Goal: Task Accomplishment & Management: Manage account settings

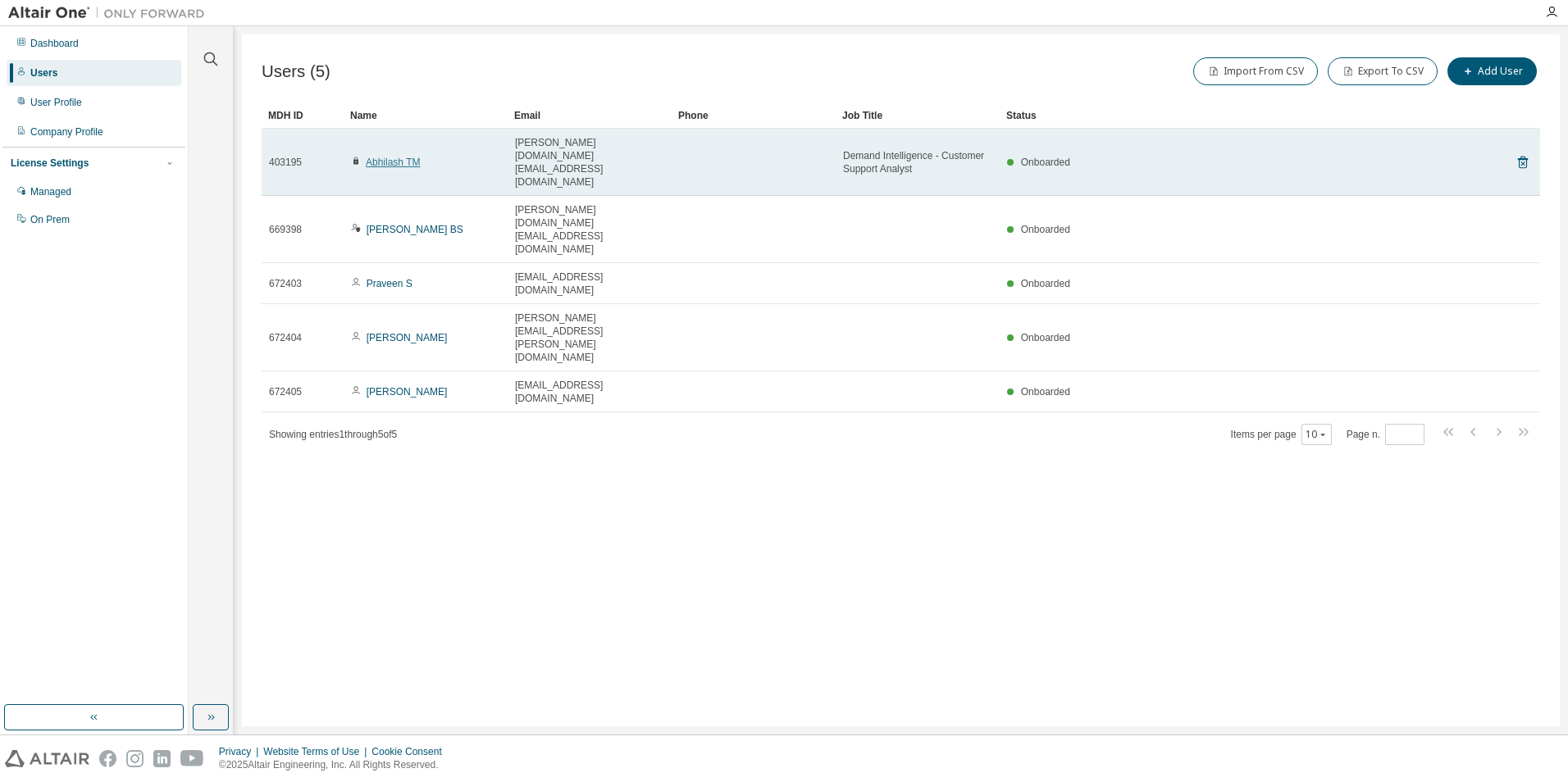
click at [407, 156] on link "Abhilash TM" at bounding box center [393, 162] width 55 height 12
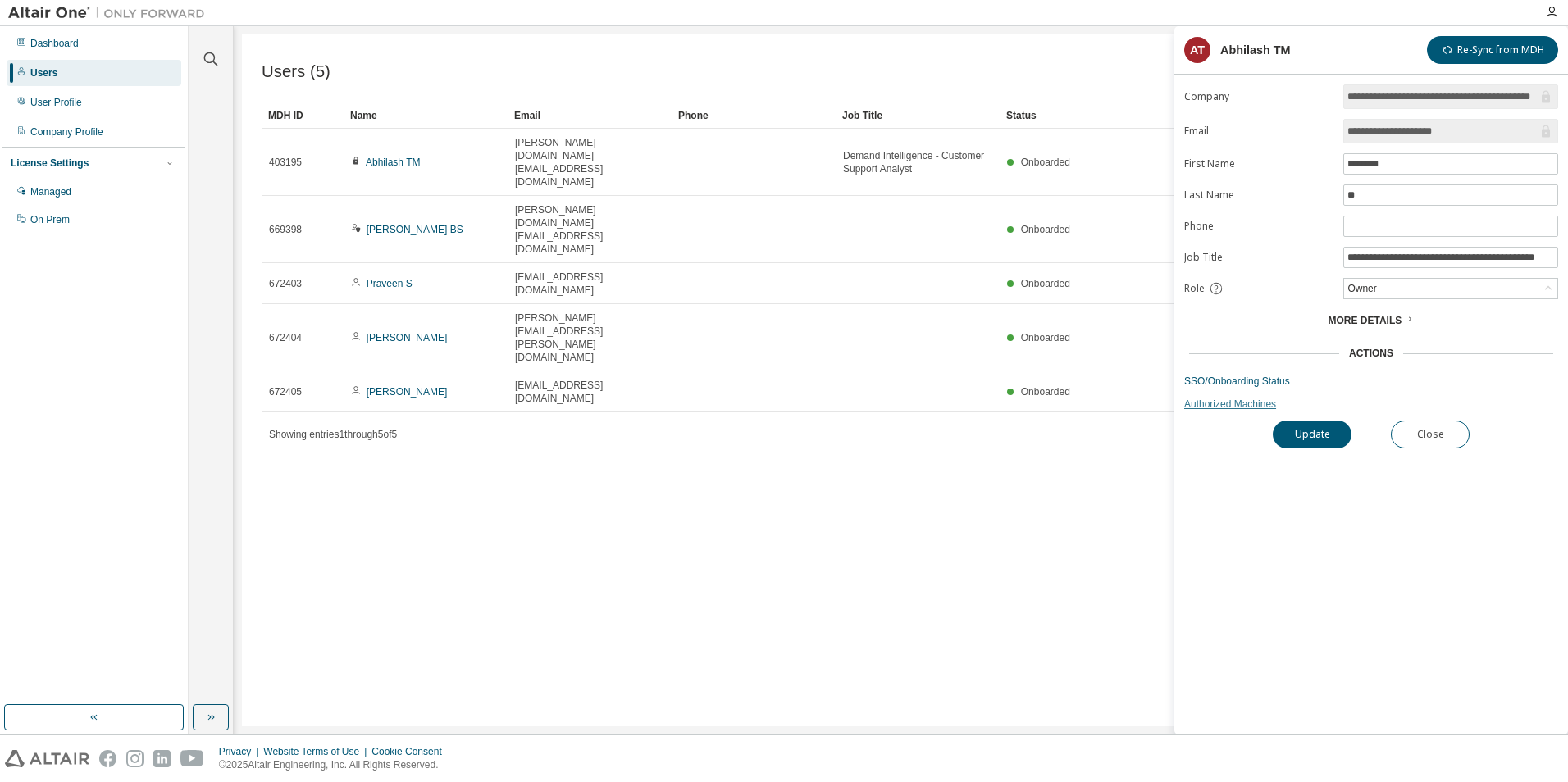
click at [1249, 403] on link "Authorized Machines" at bounding box center [1372, 404] width 374 height 13
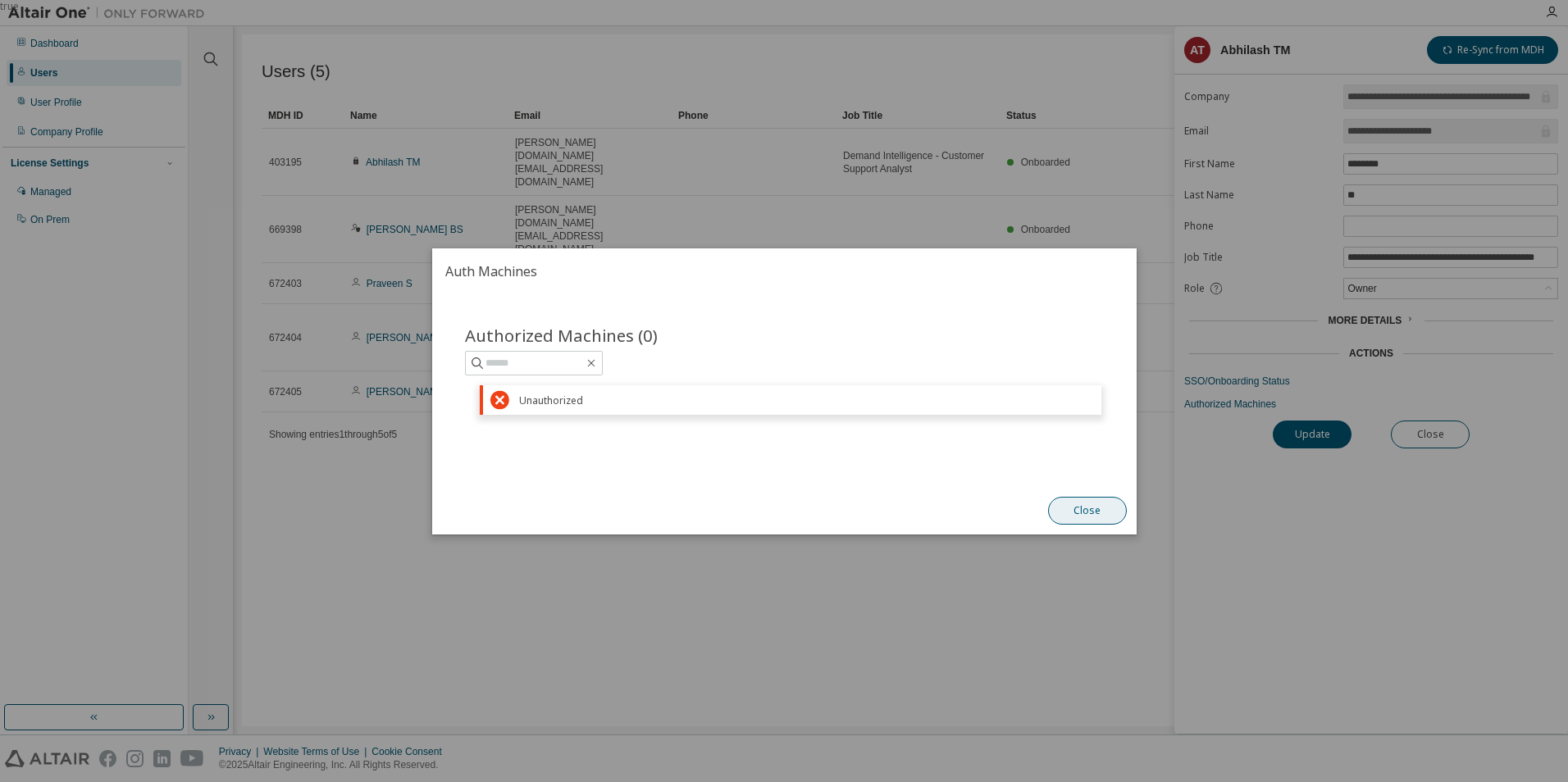
click at [1087, 510] on button "Close" at bounding box center [1087, 510] width 79 height 28
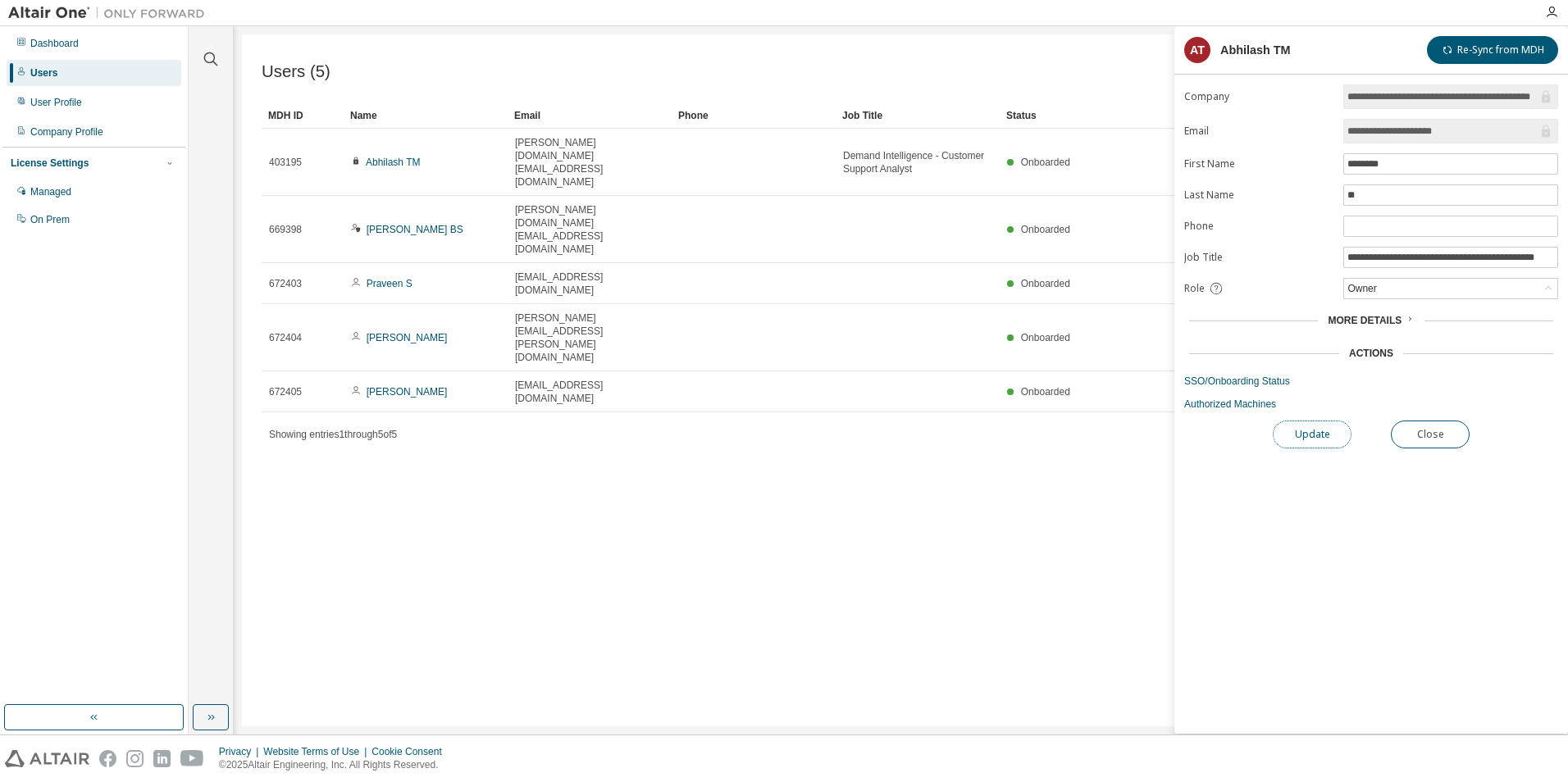
click at [1311, 436] on button "Update" at bounding box center [1312, 434] width 79 height 28
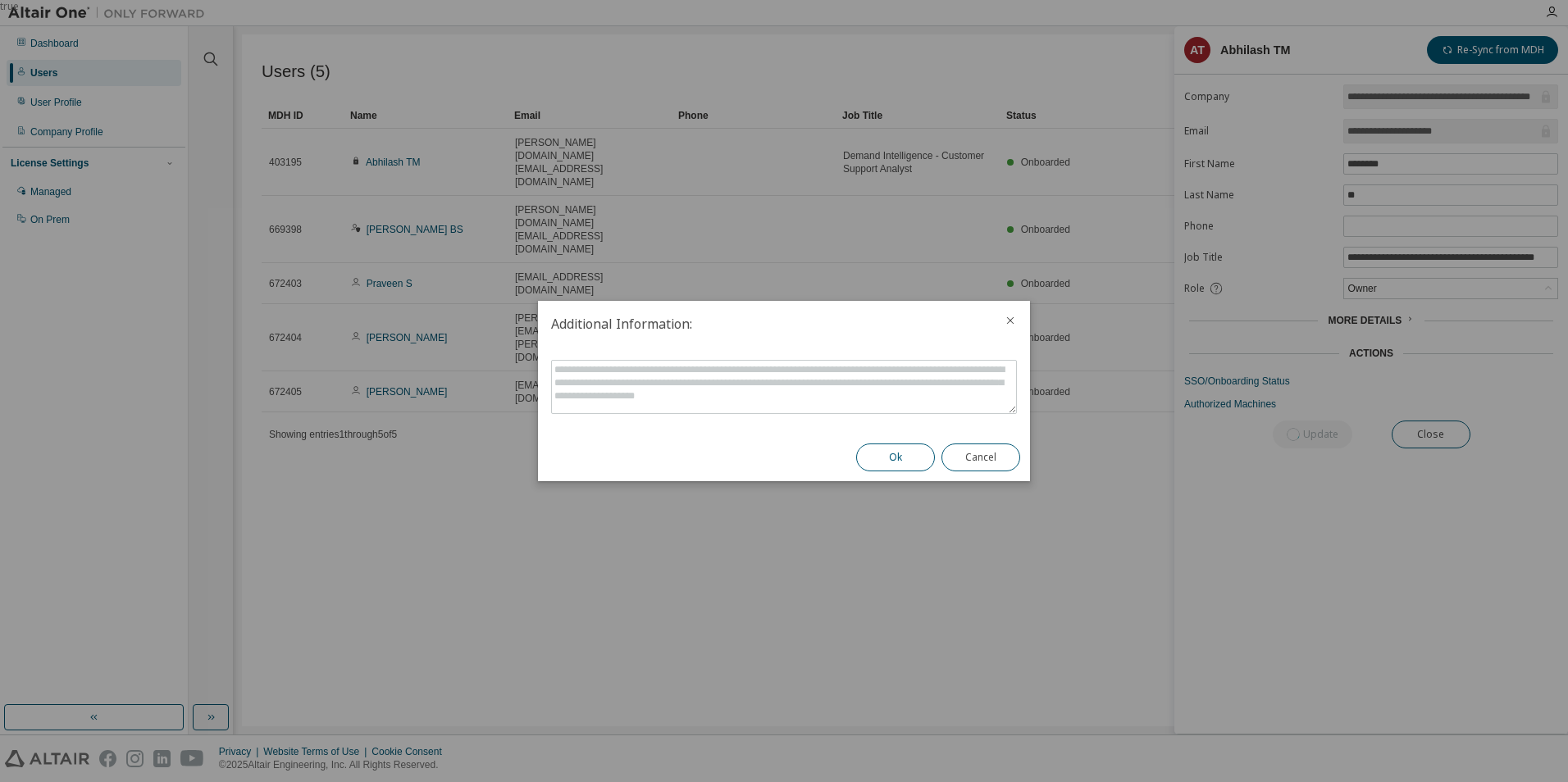
click at [900, 458] on button "Ok" at bounding box center [896, 457] width 79 height 28
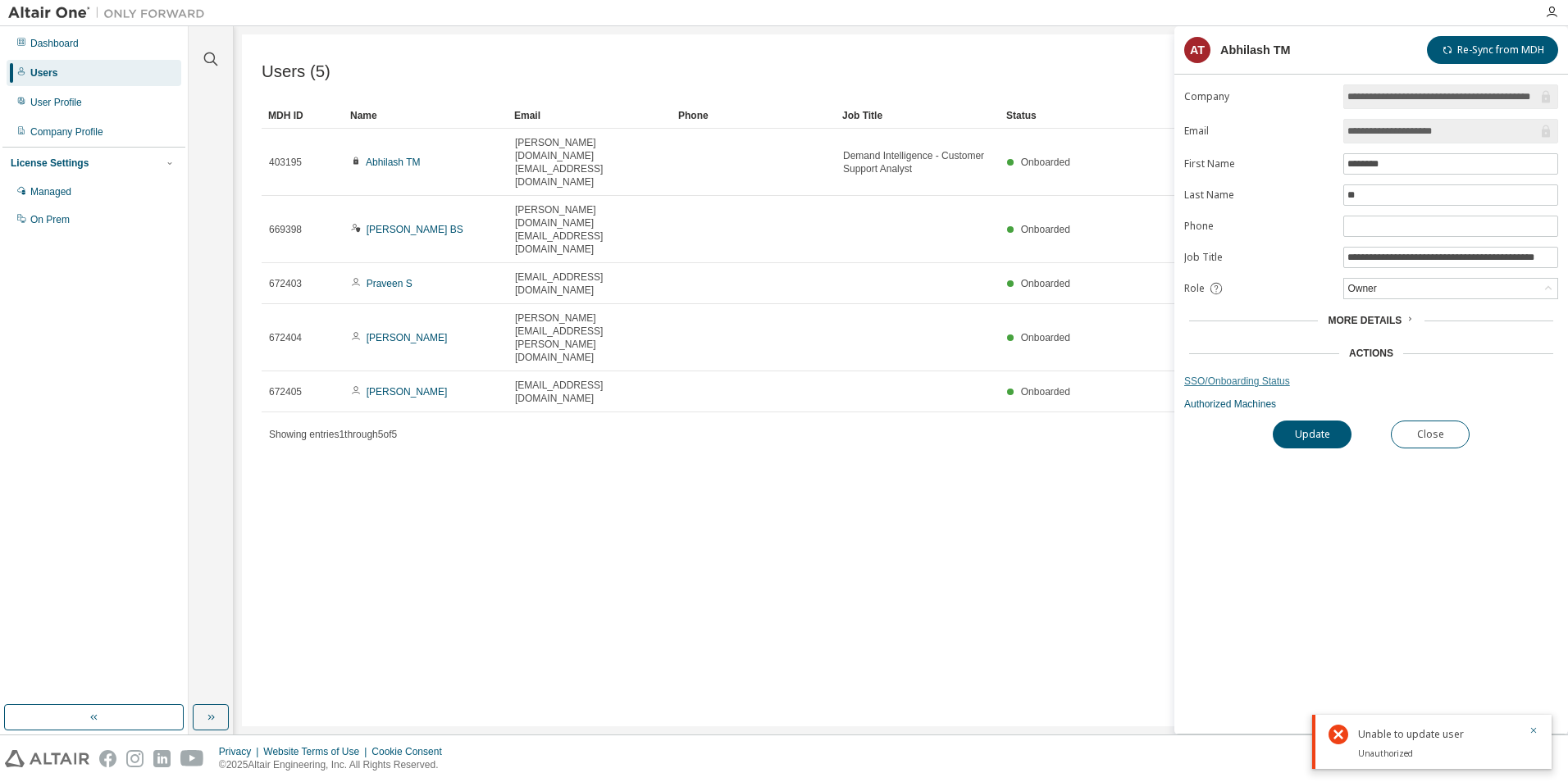
click at [1237, 382] on link "SSO/Onboarding Status" at bounding box center [1372, 381] width 374 height 13
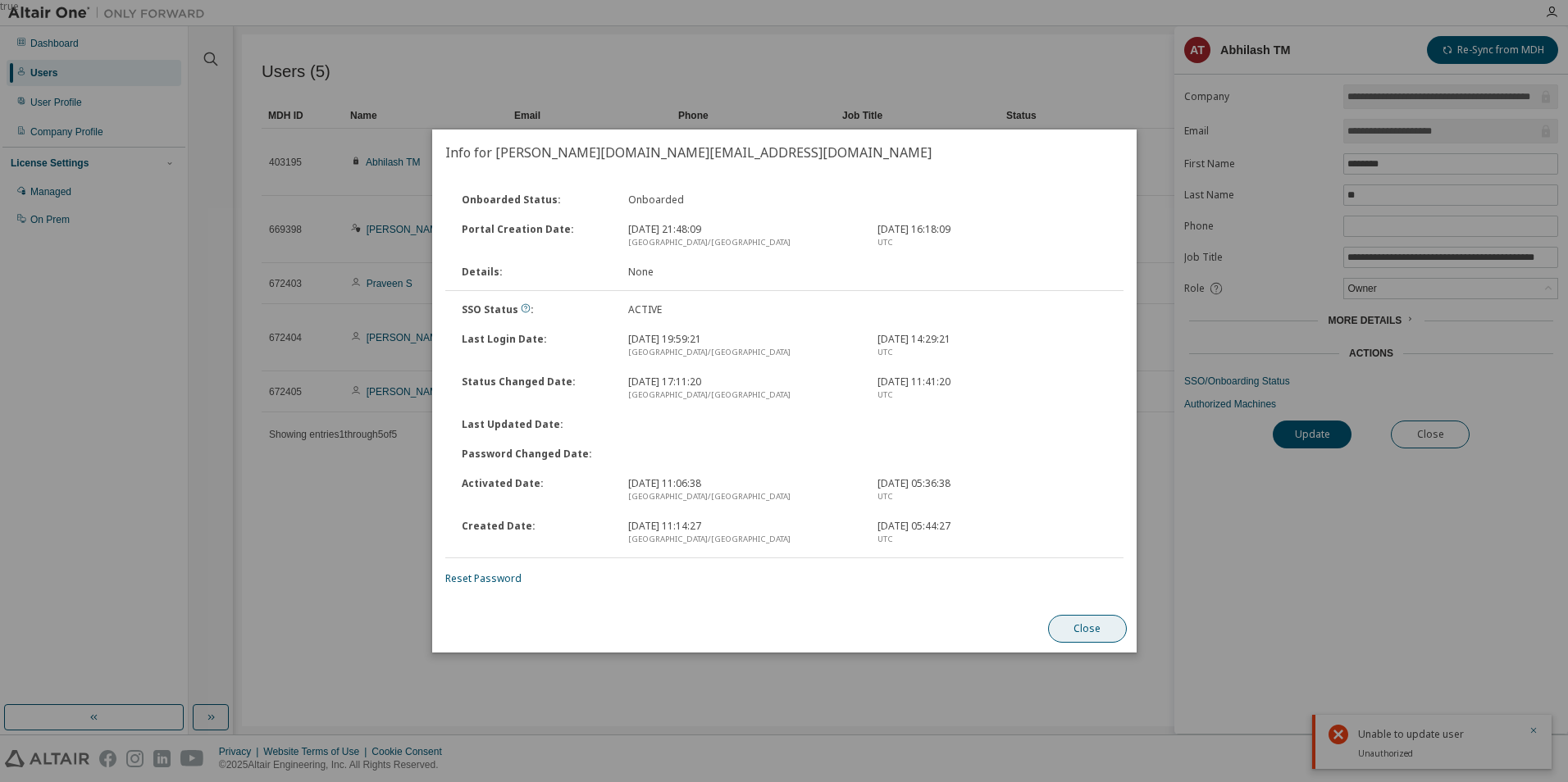
click at [1091, 627] on button "Close" at bounding box center [1087, 629] width 79 height 28
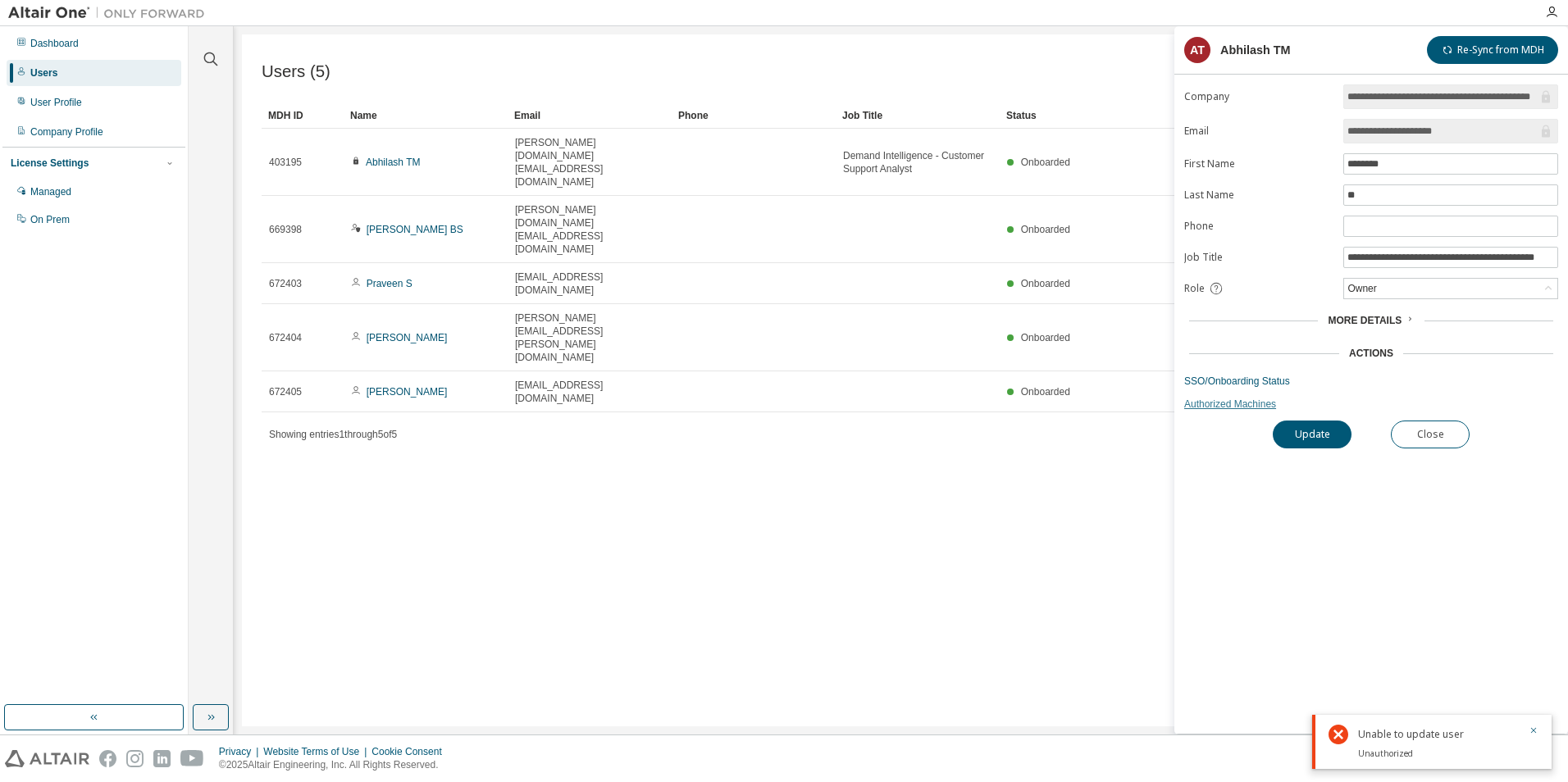
click at [1253, 409] on link "Authorized Machines" at bounding box center [1372, 404] width 374 height 13
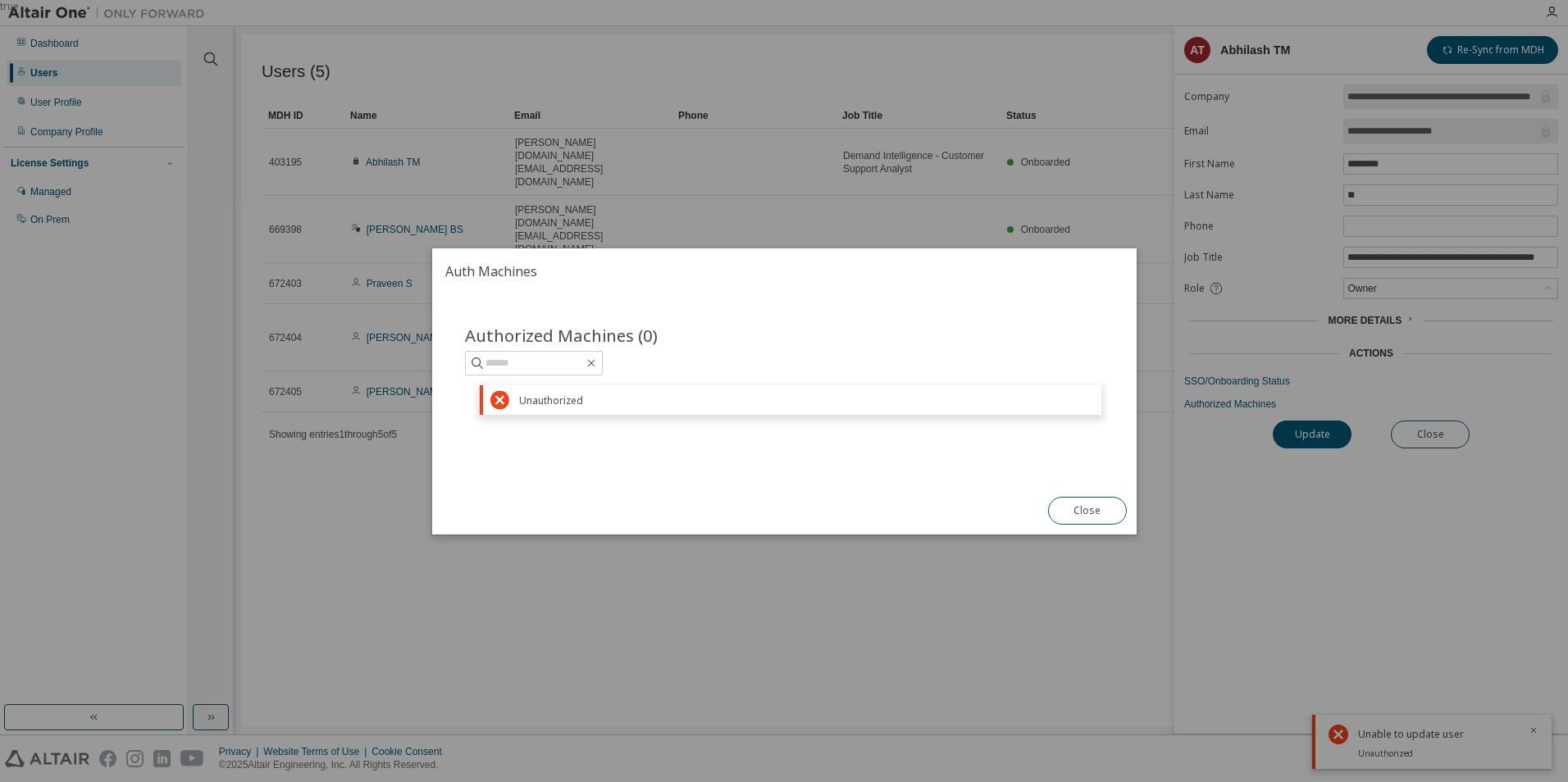
click at [640, 396] on div "Unauthorized" at bounding box center [806, 400] width 575 height 13
click at [598, 357] on icon "button" at bounding box center [591, 363] width 13 height 13
click at [1093, 510] on button "Close" at bounding box center [1087, 510] width 79 height 28
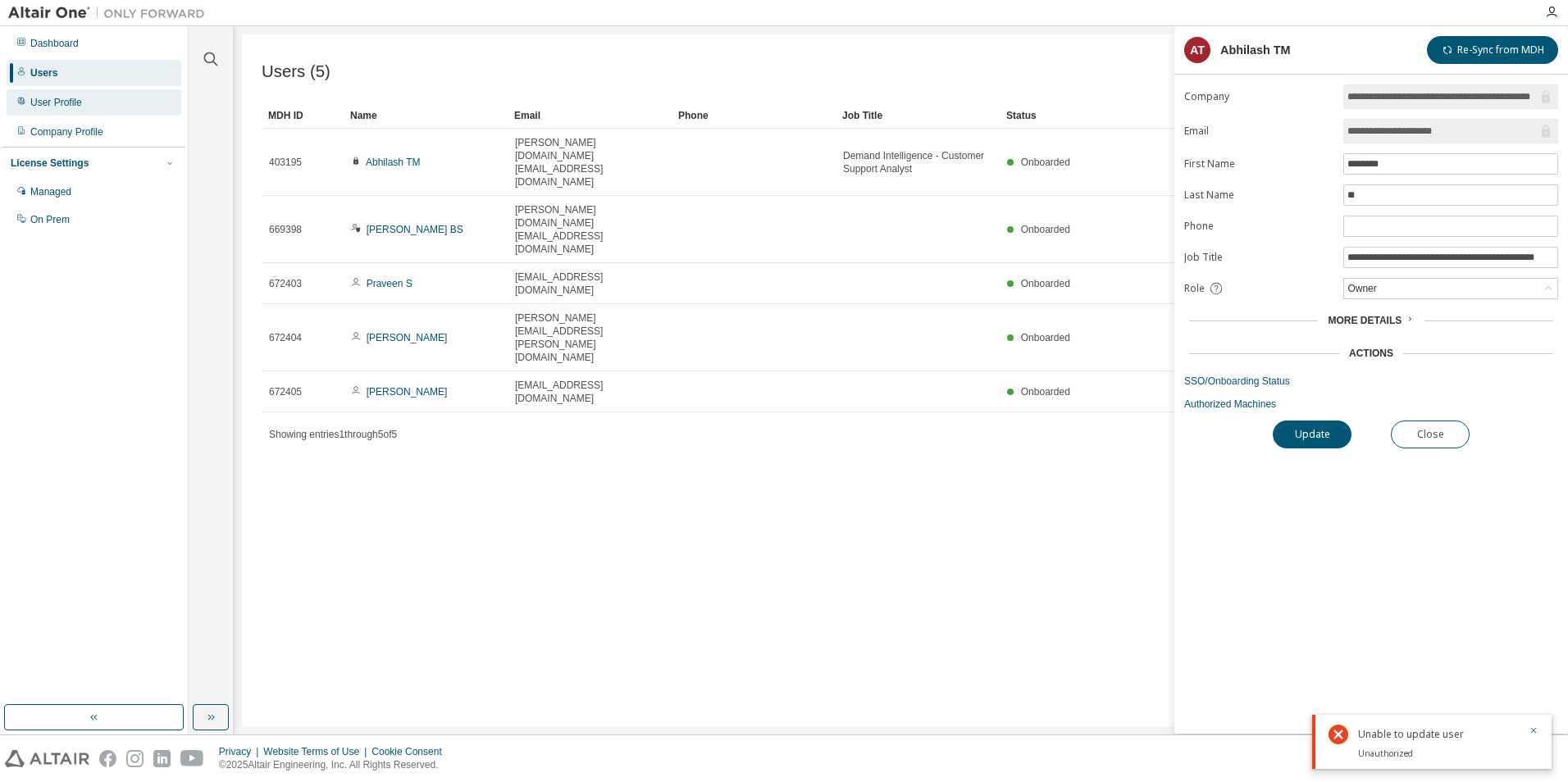
click at [64, 104] on div "User Profile" at bounding box center [55, 103] width 52 height 13
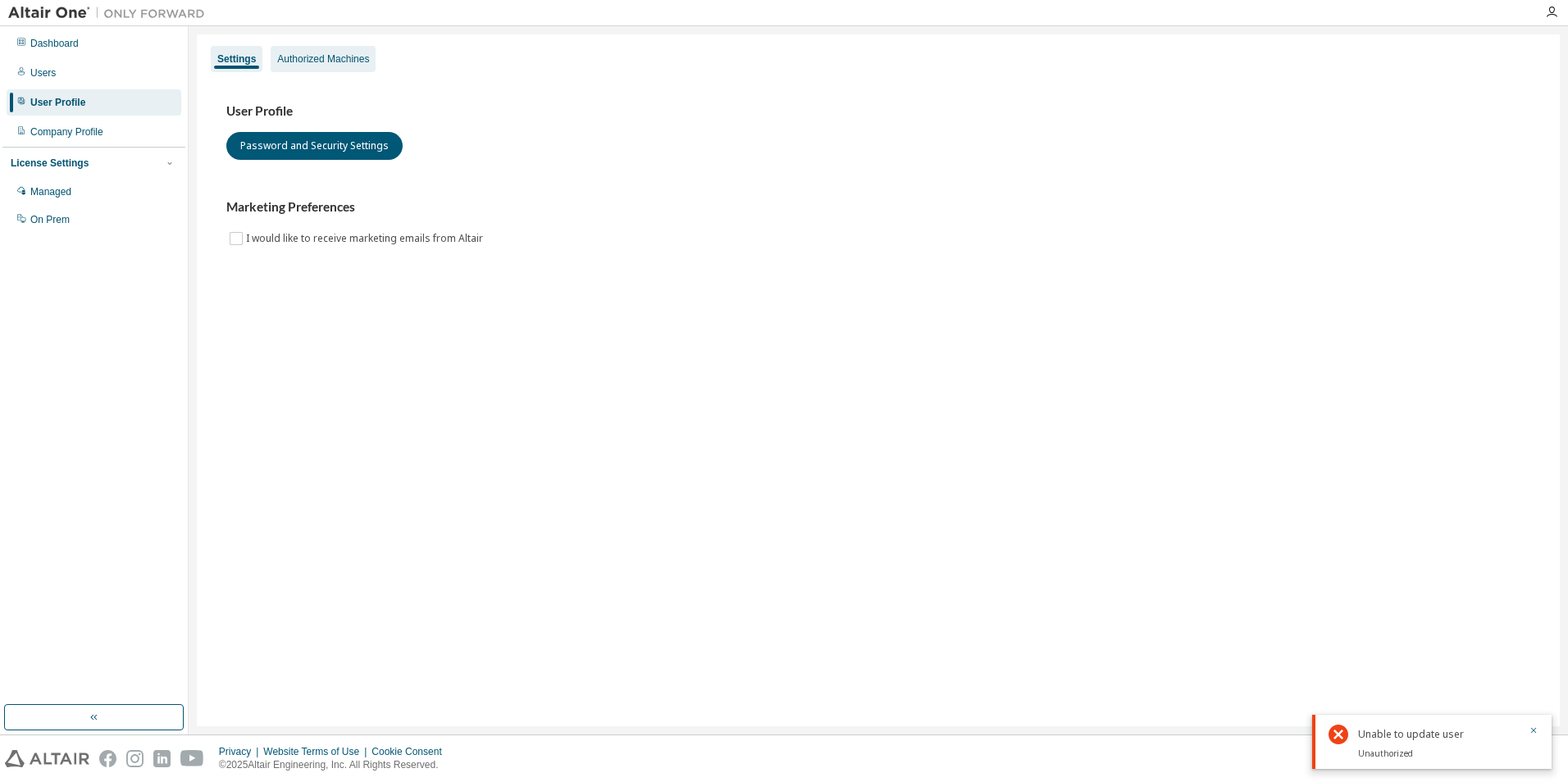
click at [294, 65] on div "Authorized Machines" at bounding box center [323, 59] width 105 height 26
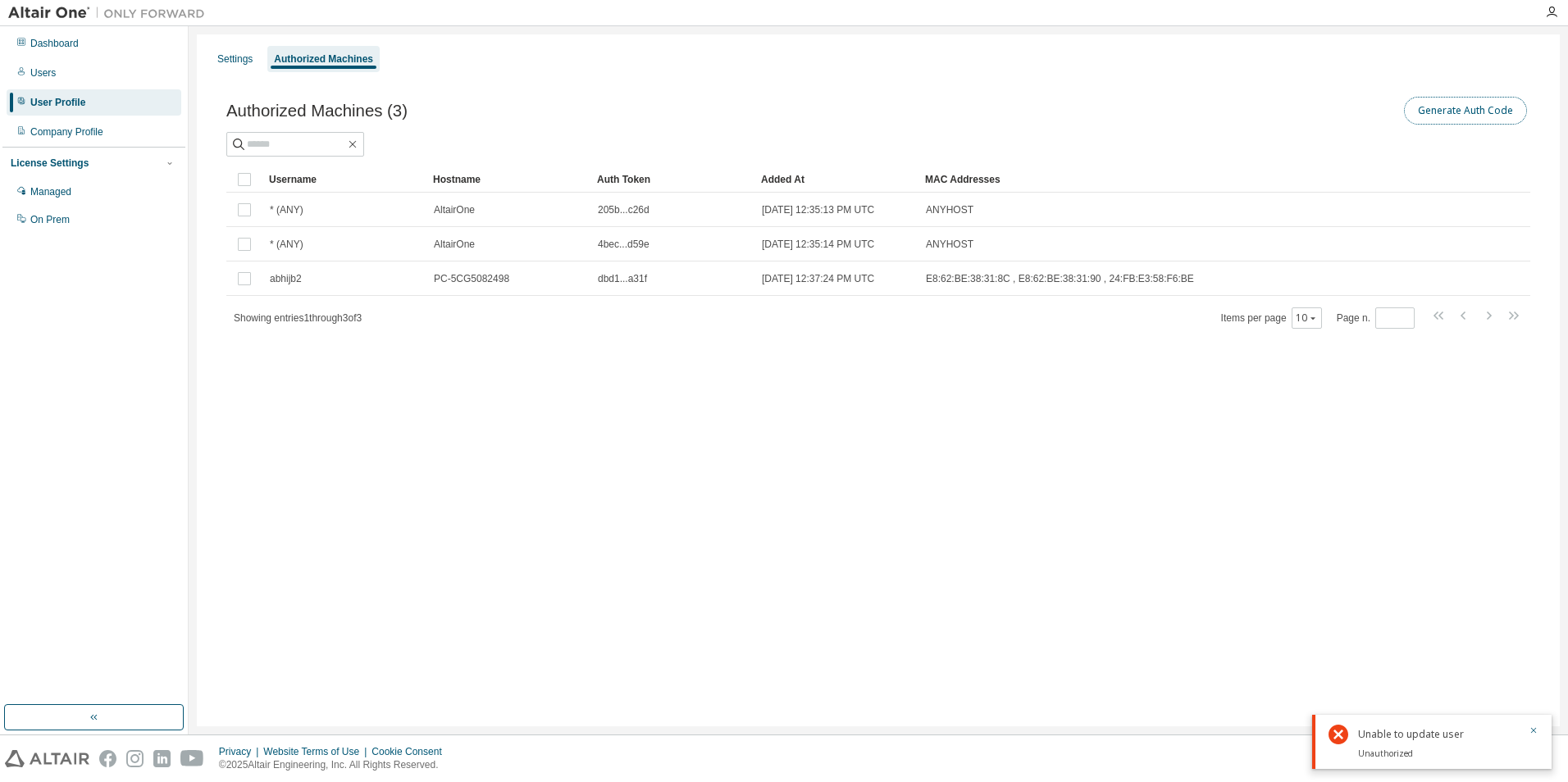
click at [1454, 105] on button "Generate Auth Code" at bounding box center [1465, 111] width 123 height 28
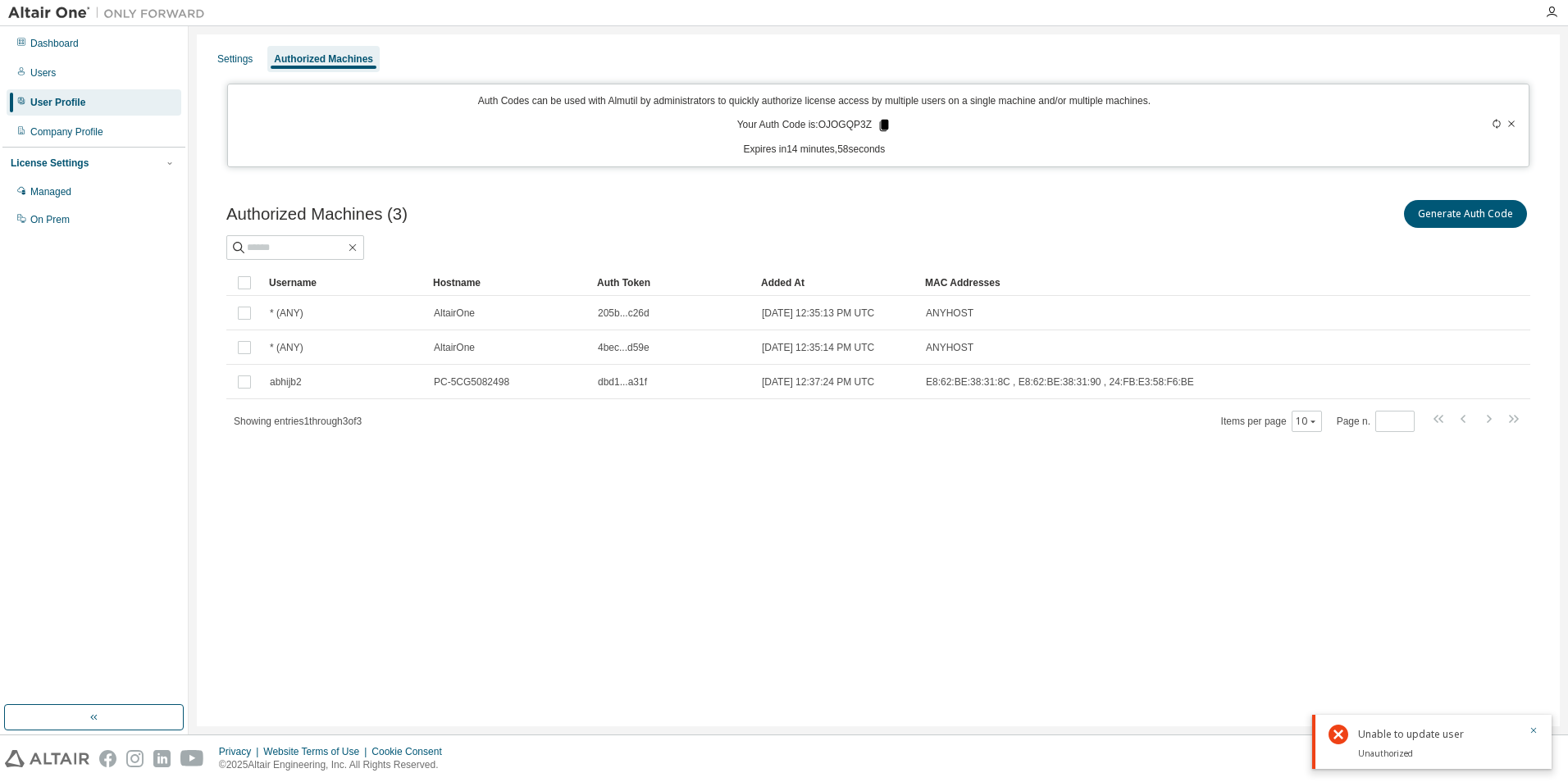
click at [889, 124] on icon at bounding box center [884, 125] width 15 height 15
click at [884, 124] on icon at bounding box center [885, 125] width 9 height 12
click at [45, 74] on div "Users" at bounding box center [43, 73] width 25 height 13
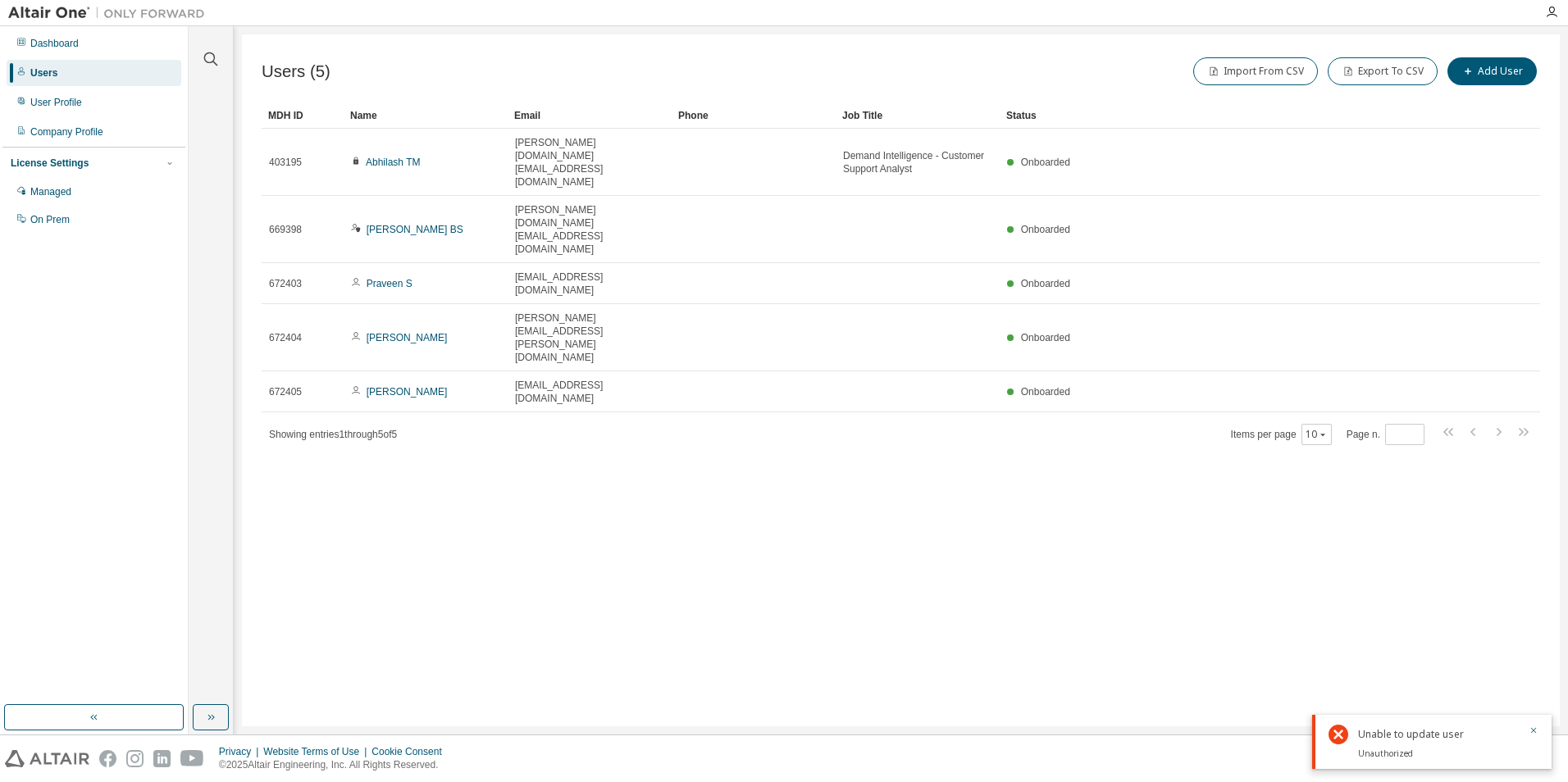
click at [388, 156] on link "Abhilash TM" at bounding box center [393, 162] width 55 height 12
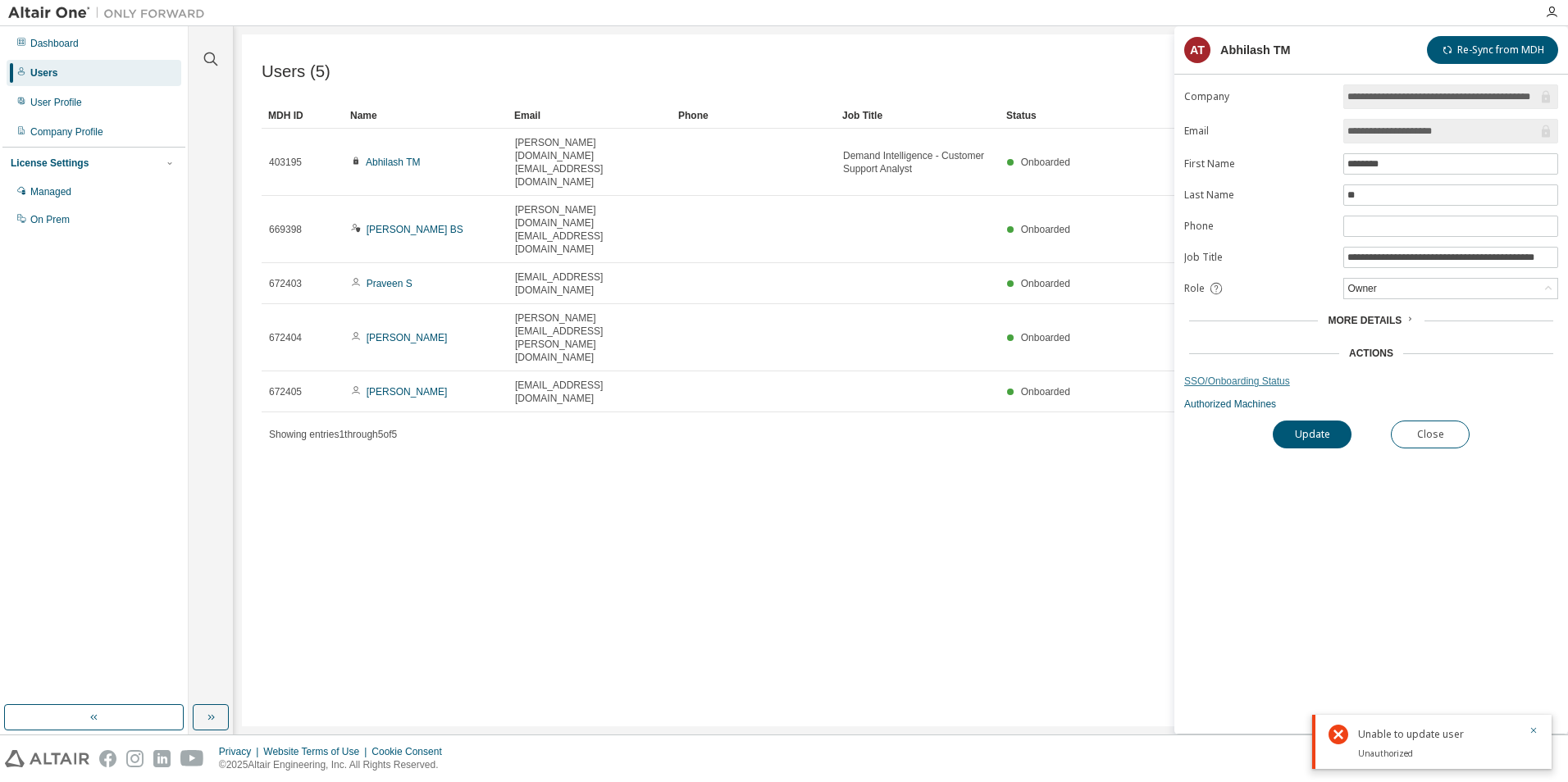
click at [1241, 383] on link "SSO/Onboarding Status" at bounding box center [1372, 381] width 374 height 13
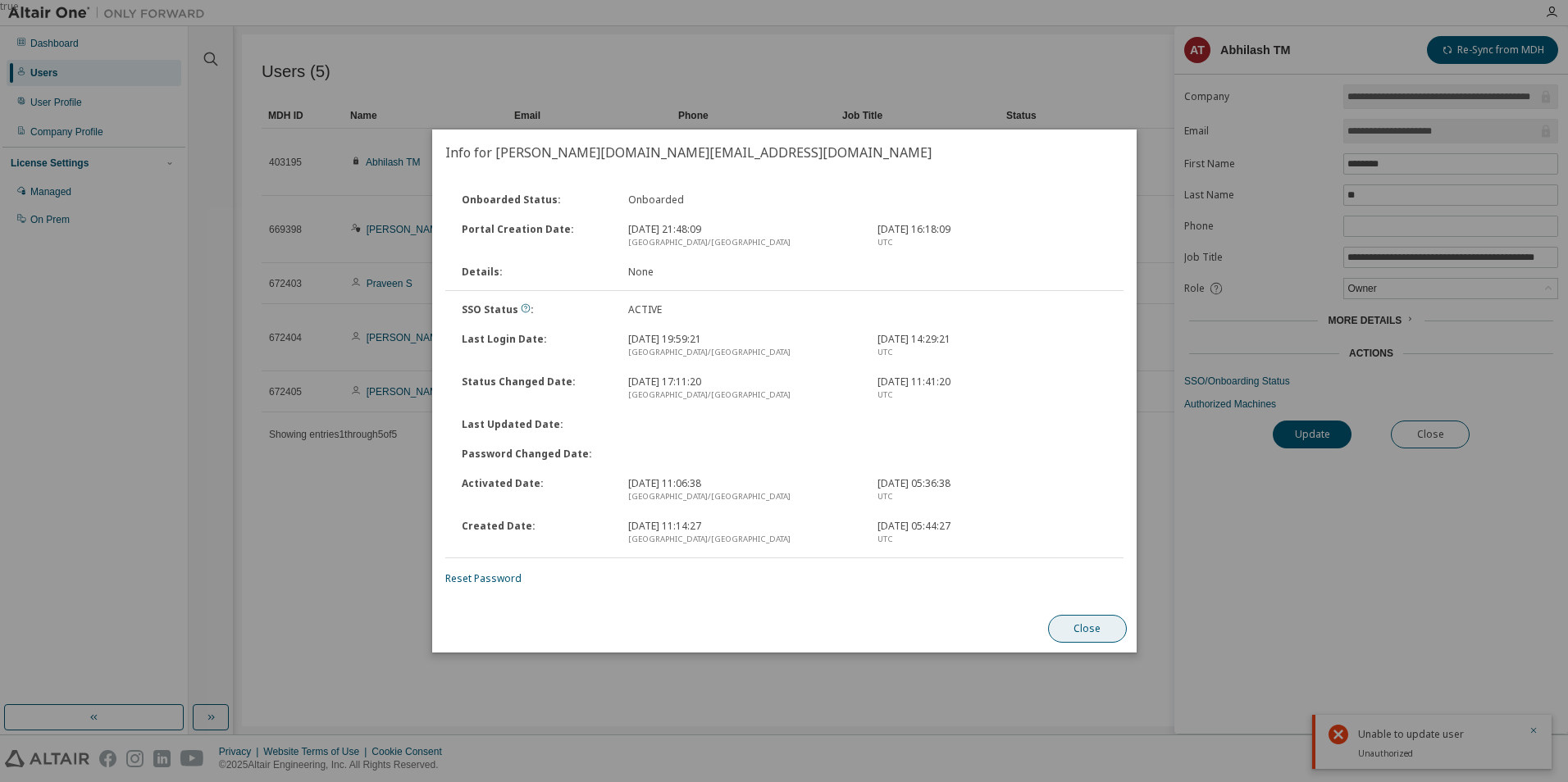
click at [1098, 633] on button "Close" at bounding box center [1087, 629] width 79 height 28
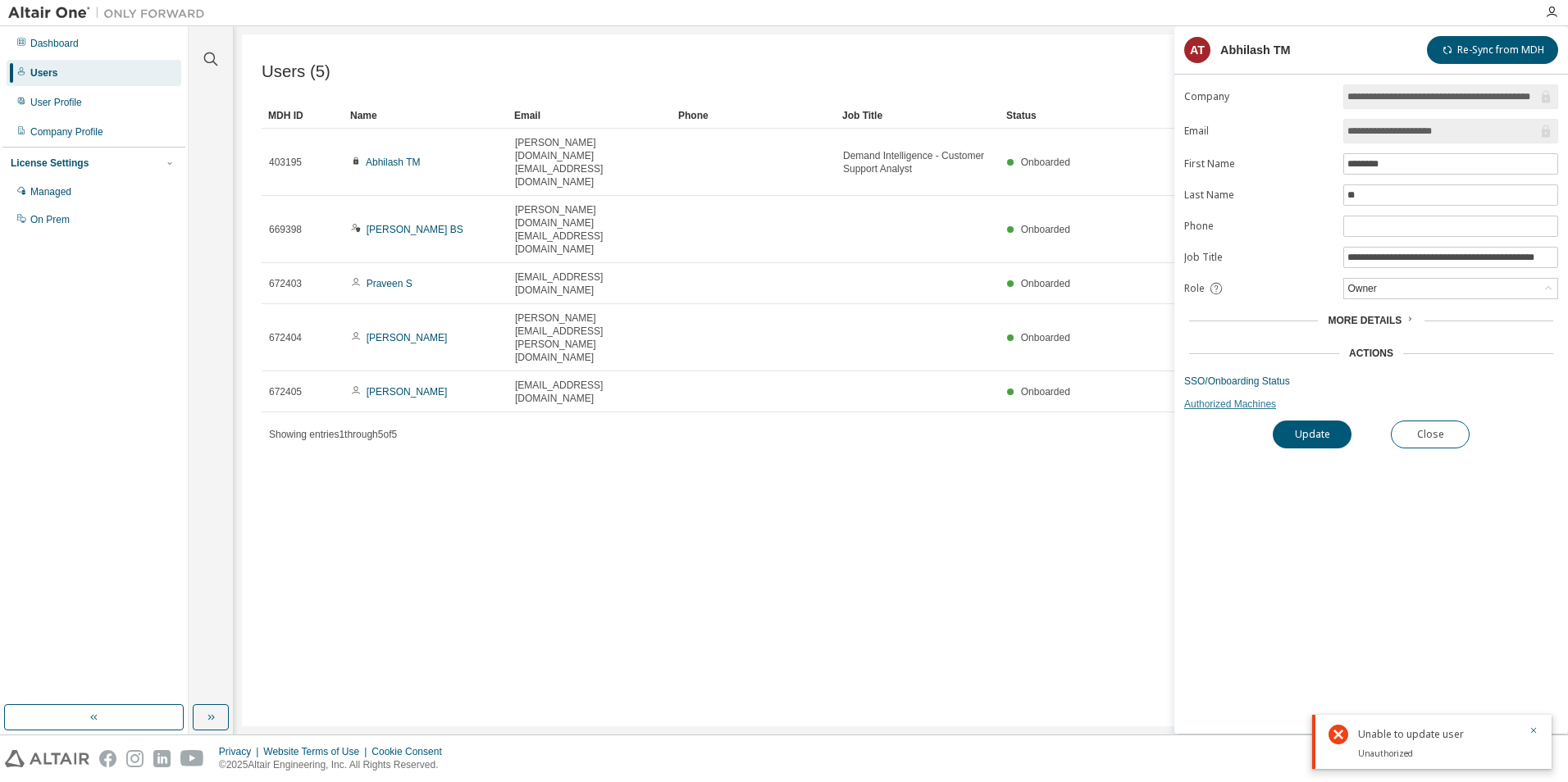
click at [1227, 407] on link "Authorized Machines" at bounding box center [1372, 404] width 374 height 13
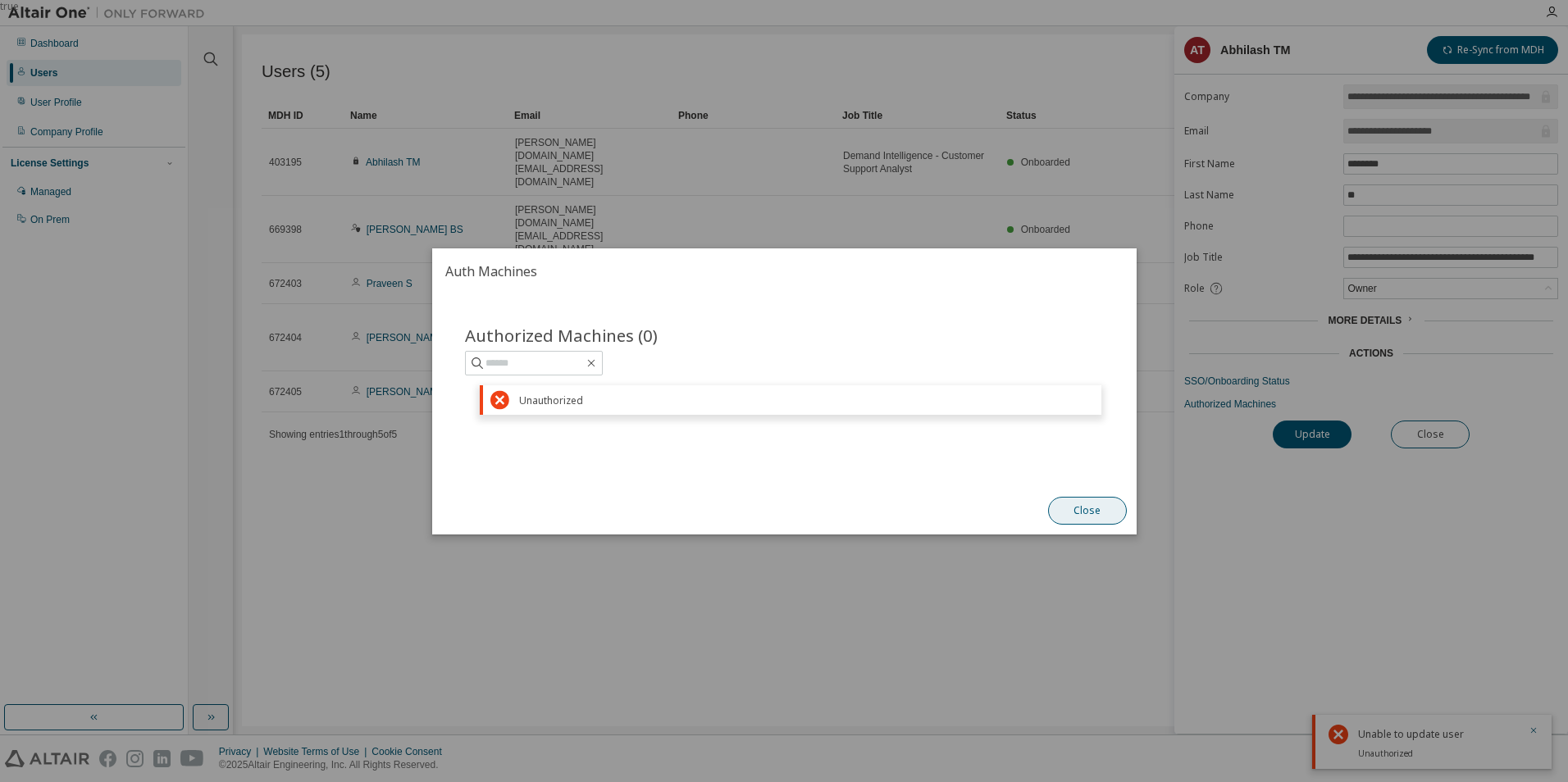
click at [1084, 509] on button "Close" at bounding box center [1087, 510] width 79 height 28
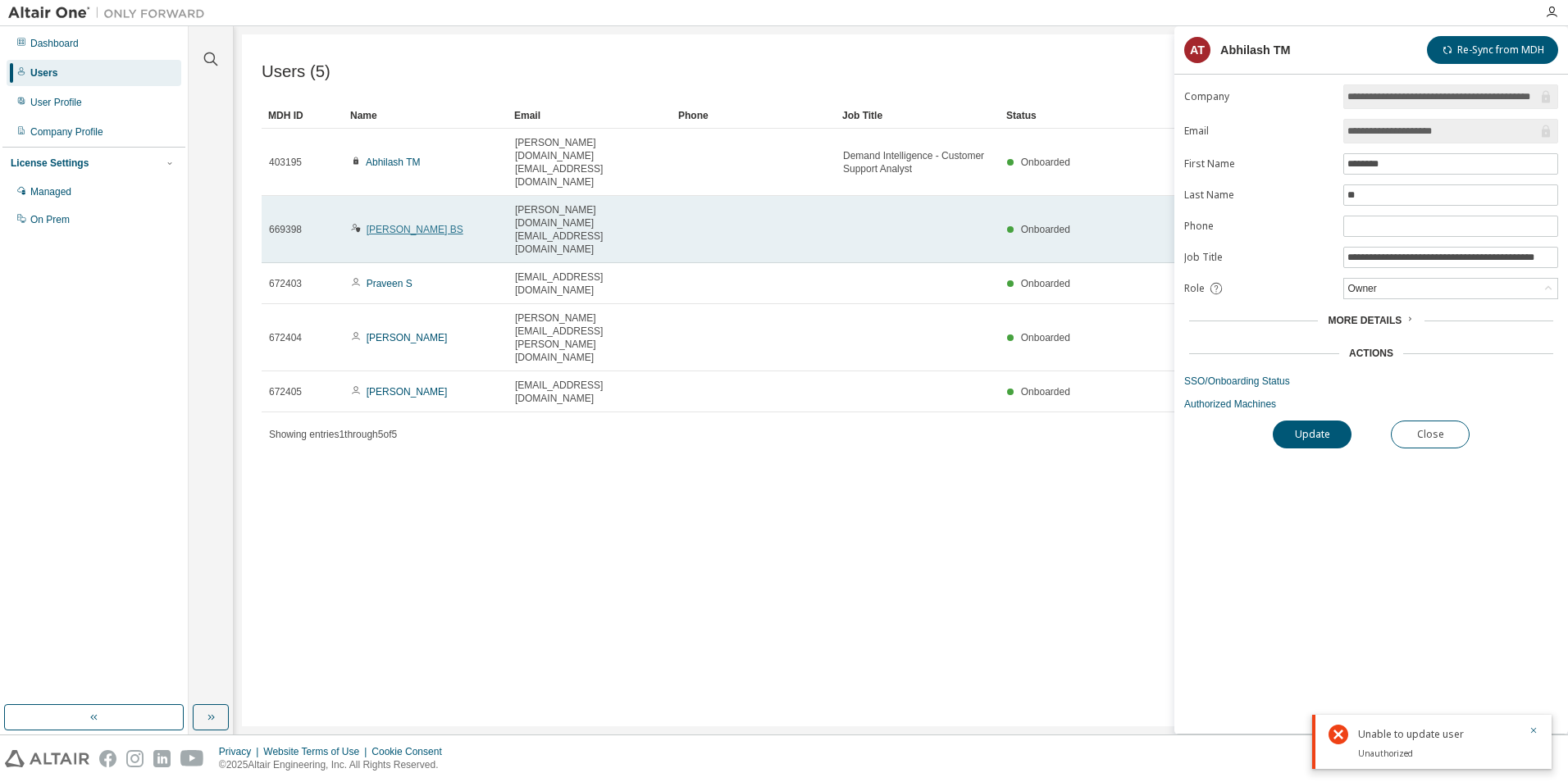
click at [381, 223] on link "[PERSON_NAME] BS" at bounding box center [415, 229] width 97 height 12
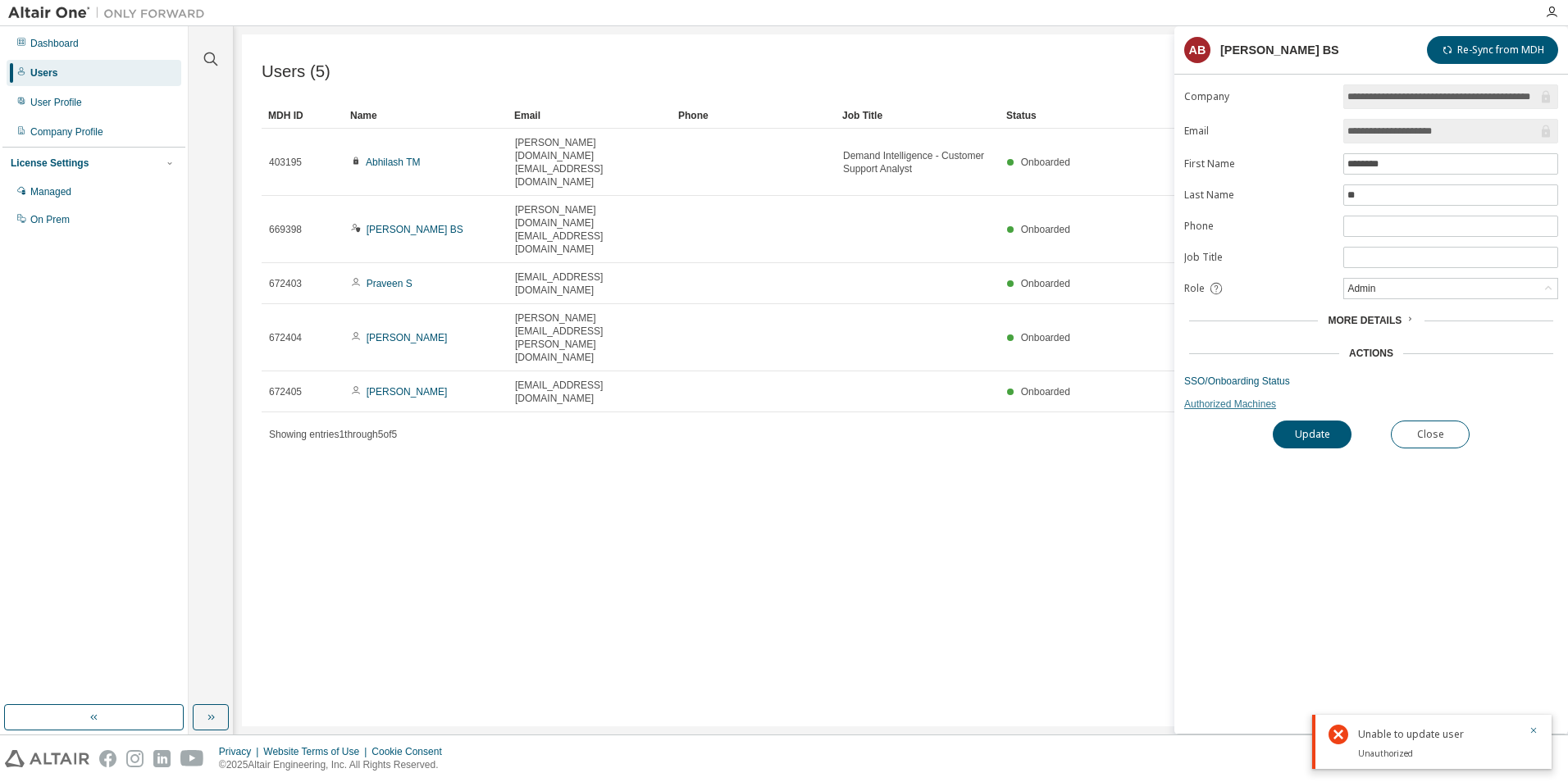
click at [1233, 403] on link "Authorized Machines" at bounding box center [1372, 404] width 374 height 13
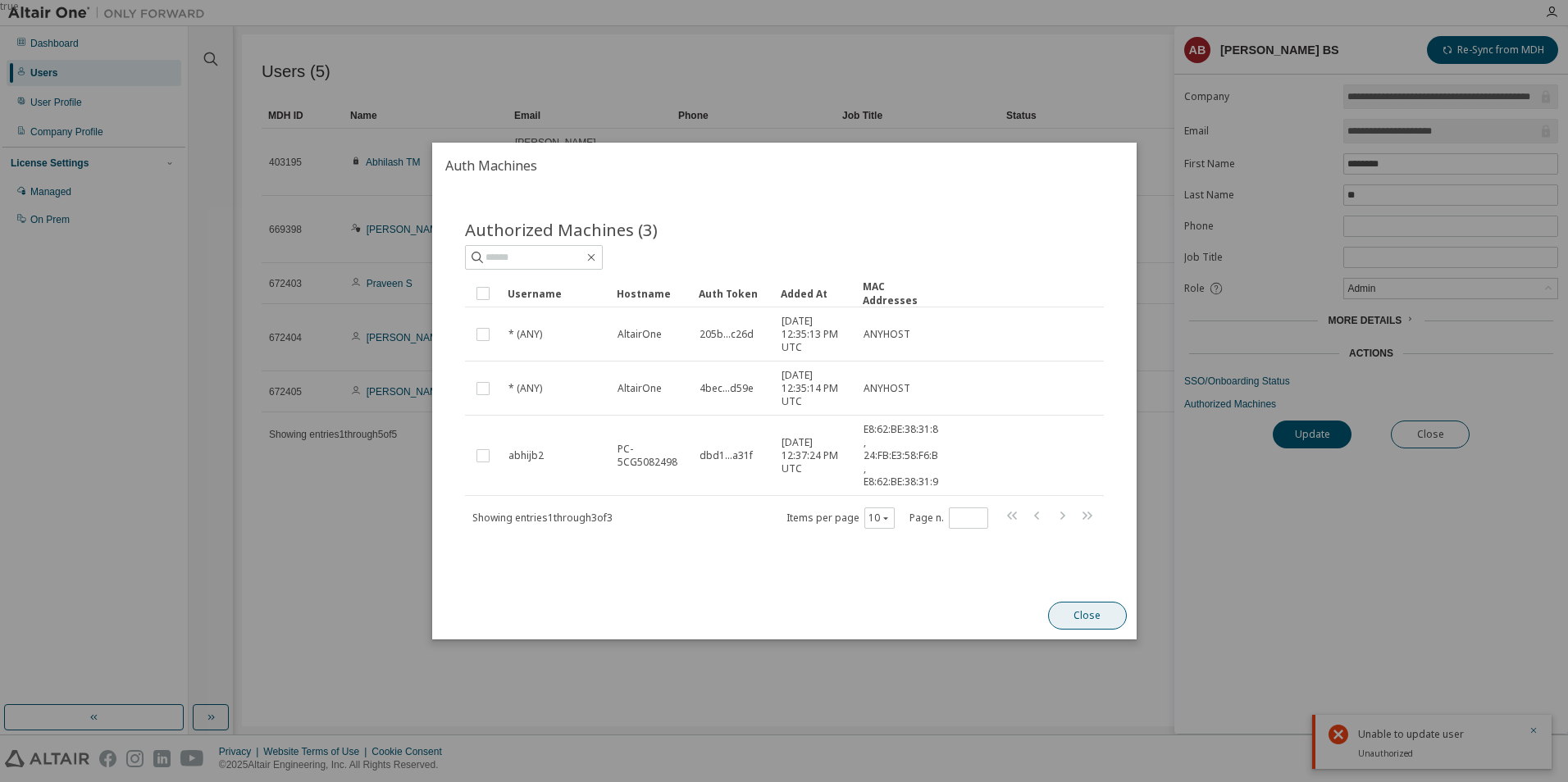
click at [1089, 614] on button "Close" at bounding box center [1087, 616] width 79 height 28
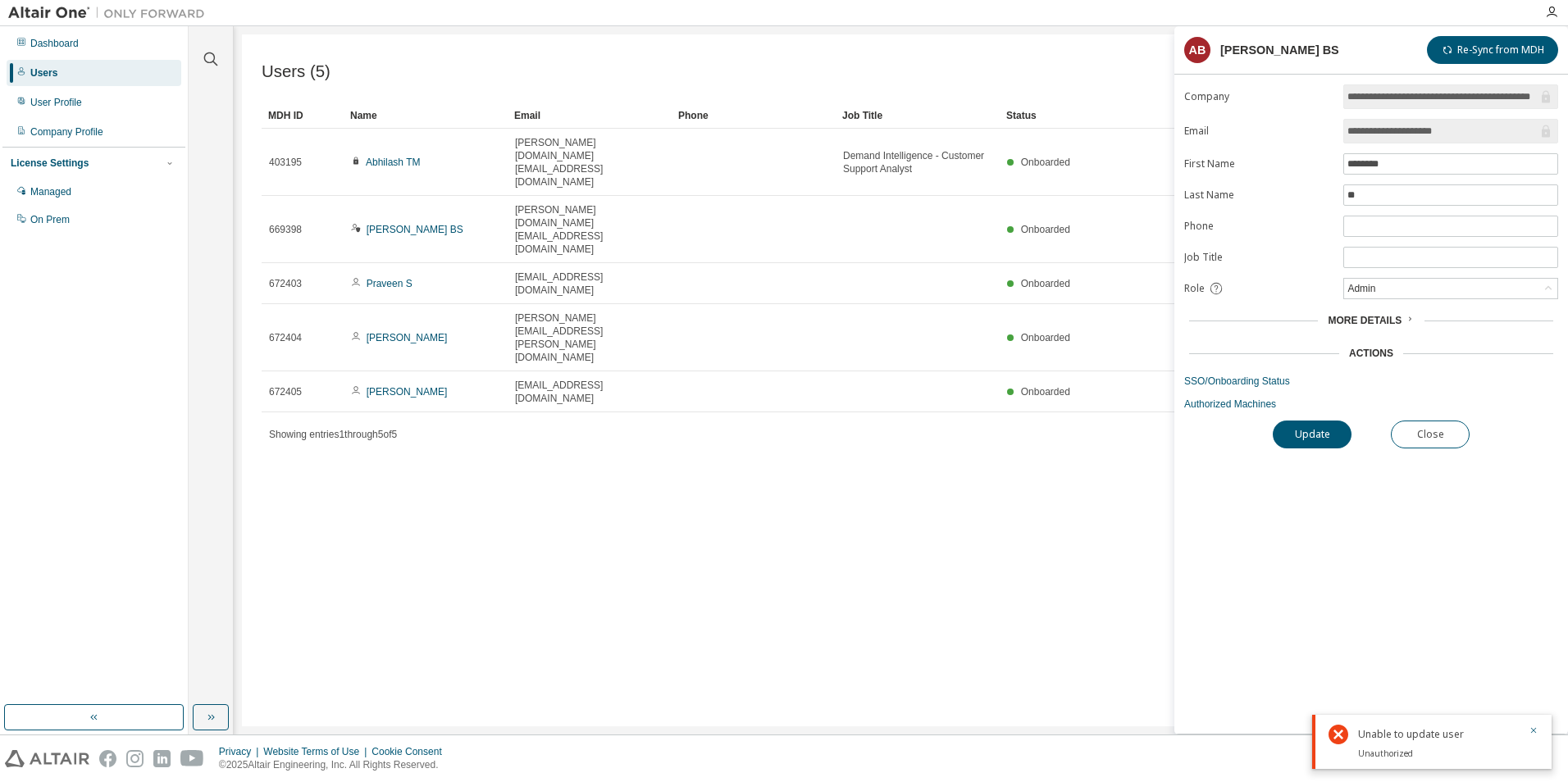
click at [962, 531] on div "Users (5) Import From CSV Export To CSV Add User Clear Load Save Save As Field …" at bounding box center [900, 381] width 1318 height 692
click at [1227, 407] on link "Authorized Machines" at bounding box center [1372, 404] width 374 height 13
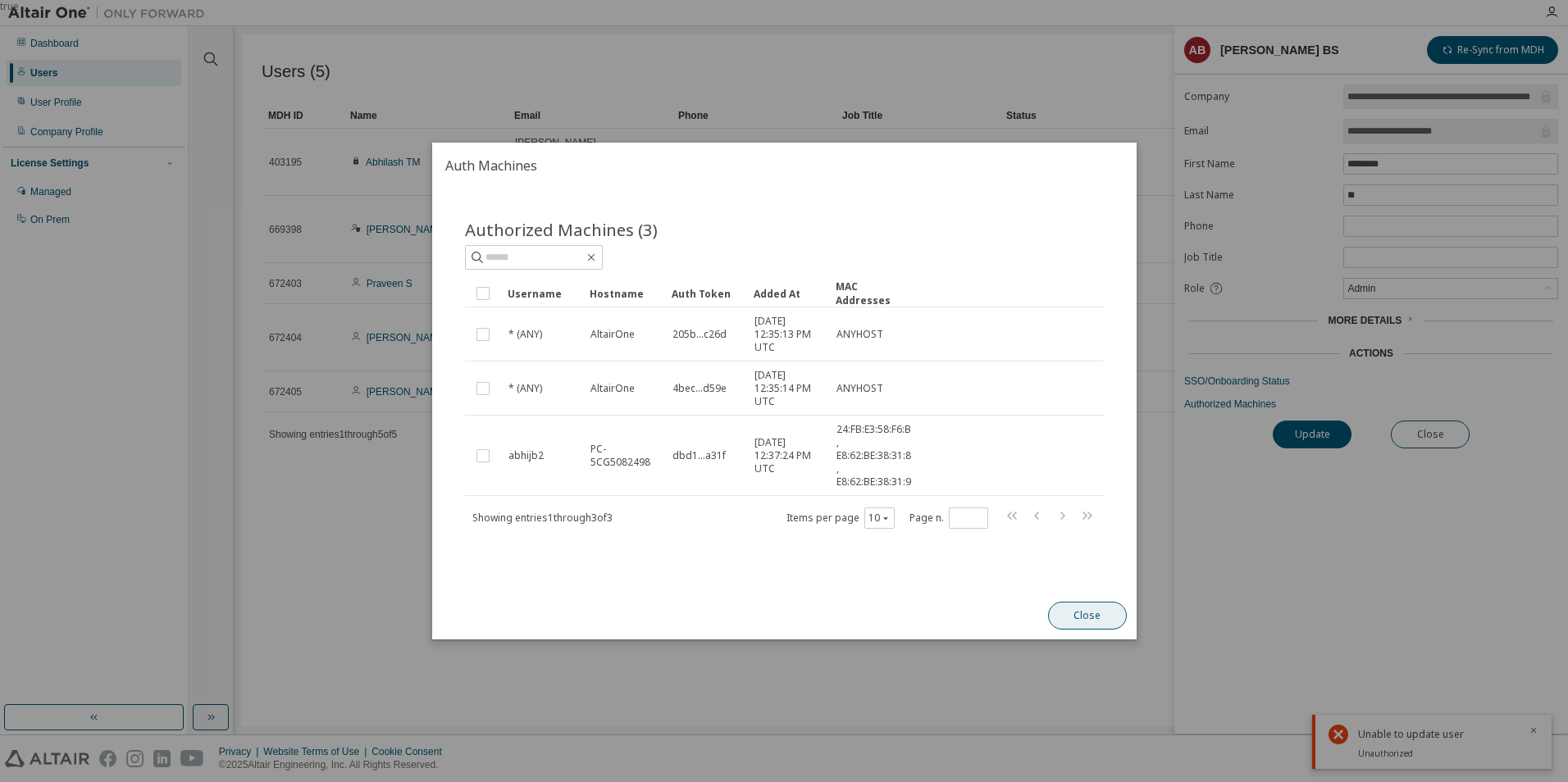
click at [1093, 620] on button "Close" at bounding box center [1087, 616] width 79 height 28
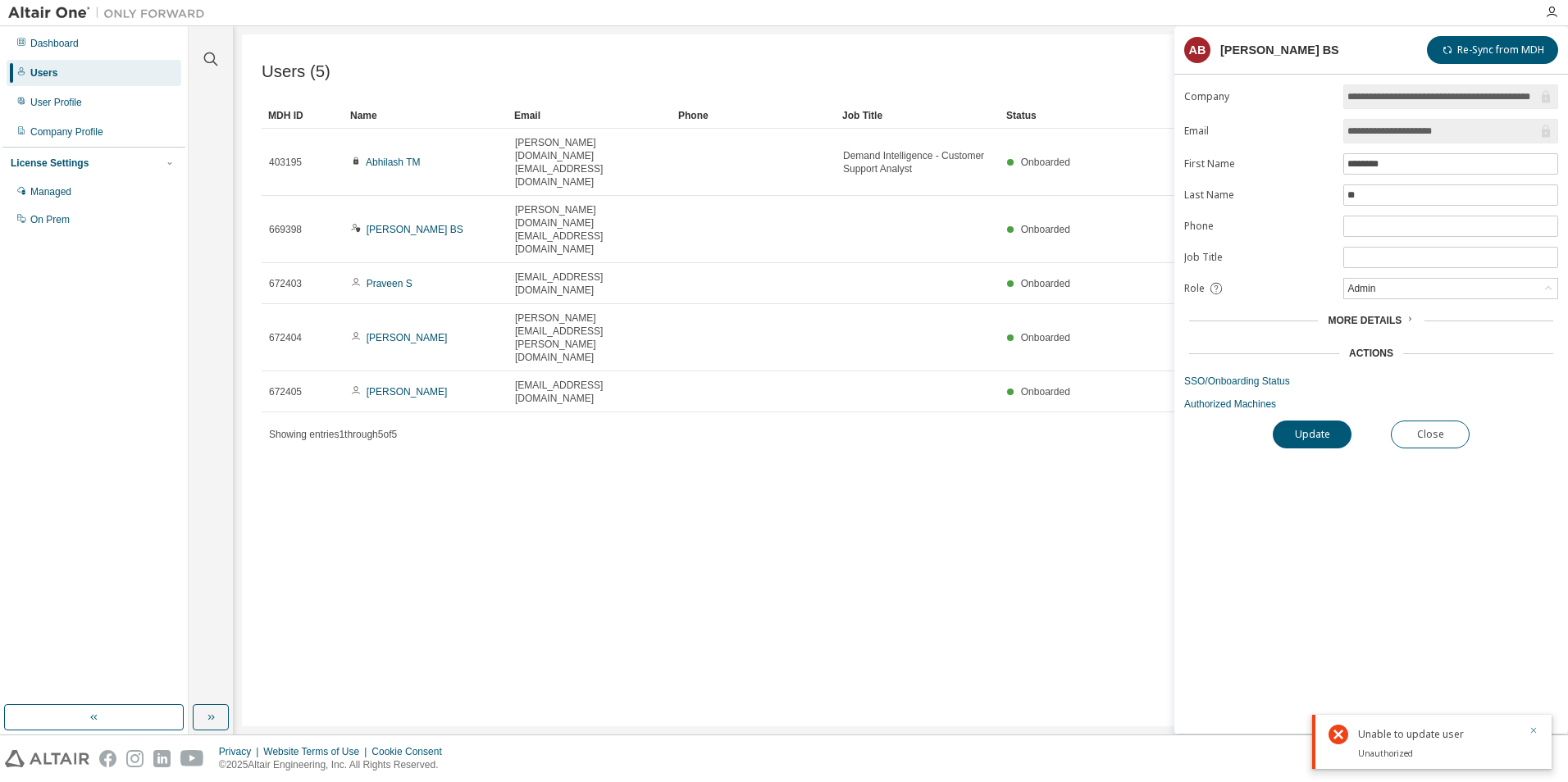
click at [1534, 731] on icon "button" at bounding box center [1533, 731] width 5 height 5
click at [981, 484] on div "Users (5) Import From CSV Export To CSV Add User Clear Load Save Save As Field …" at bounding box center [900, 381] width 1318 height 692
click at [409, 425] on div "Users (5) Import From CSV Export To CSV Add User Clear Load Save Save As Field …" at bounding box center [900, 381] width 1318 height 692
click at [41, 103] on div "User Profile" at bounding box center [55, 103] width 52 height 13
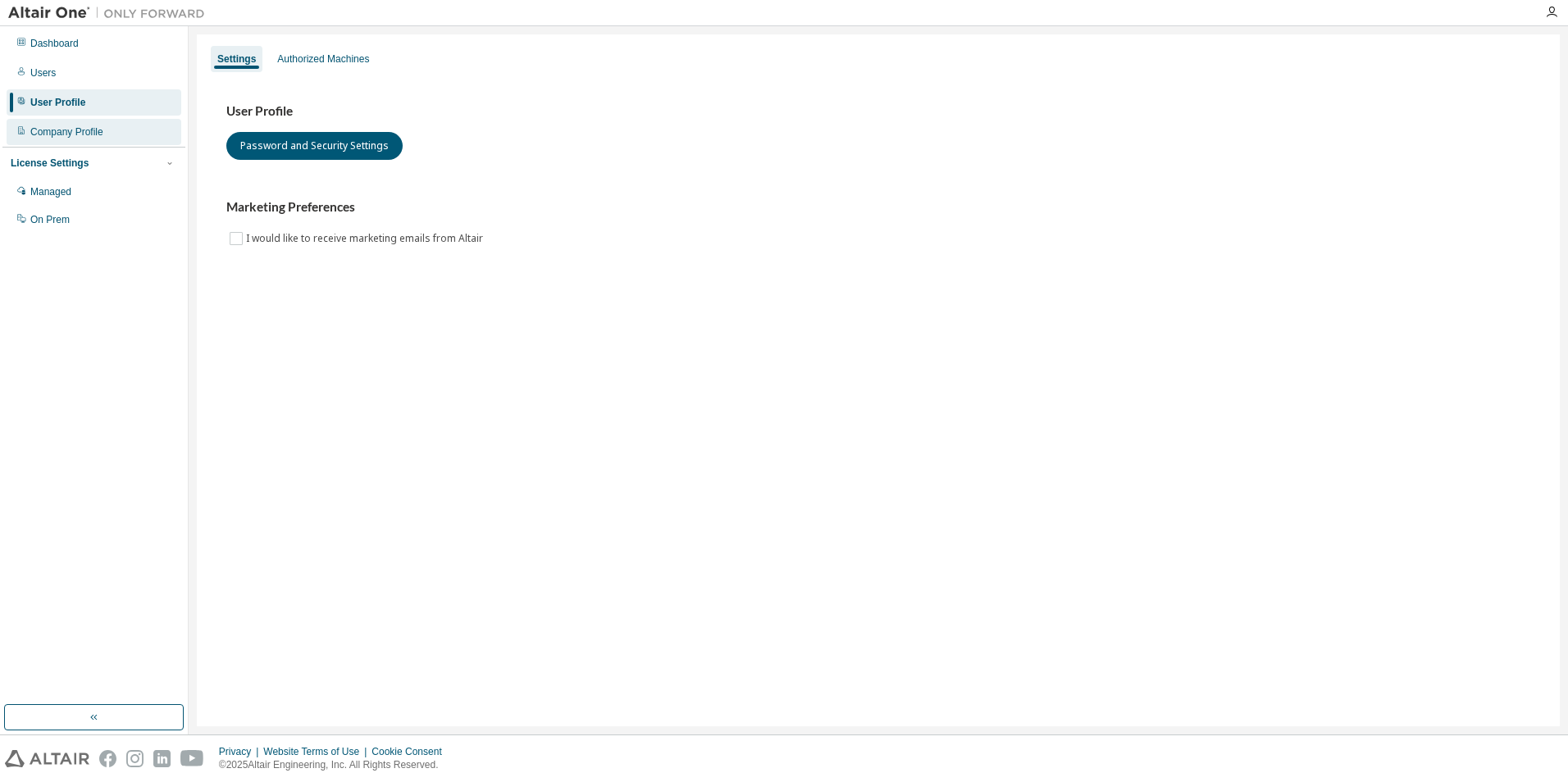
click at [46, 131] on div "Company Profile" at bounding box center [66, 132] width 73 height 13
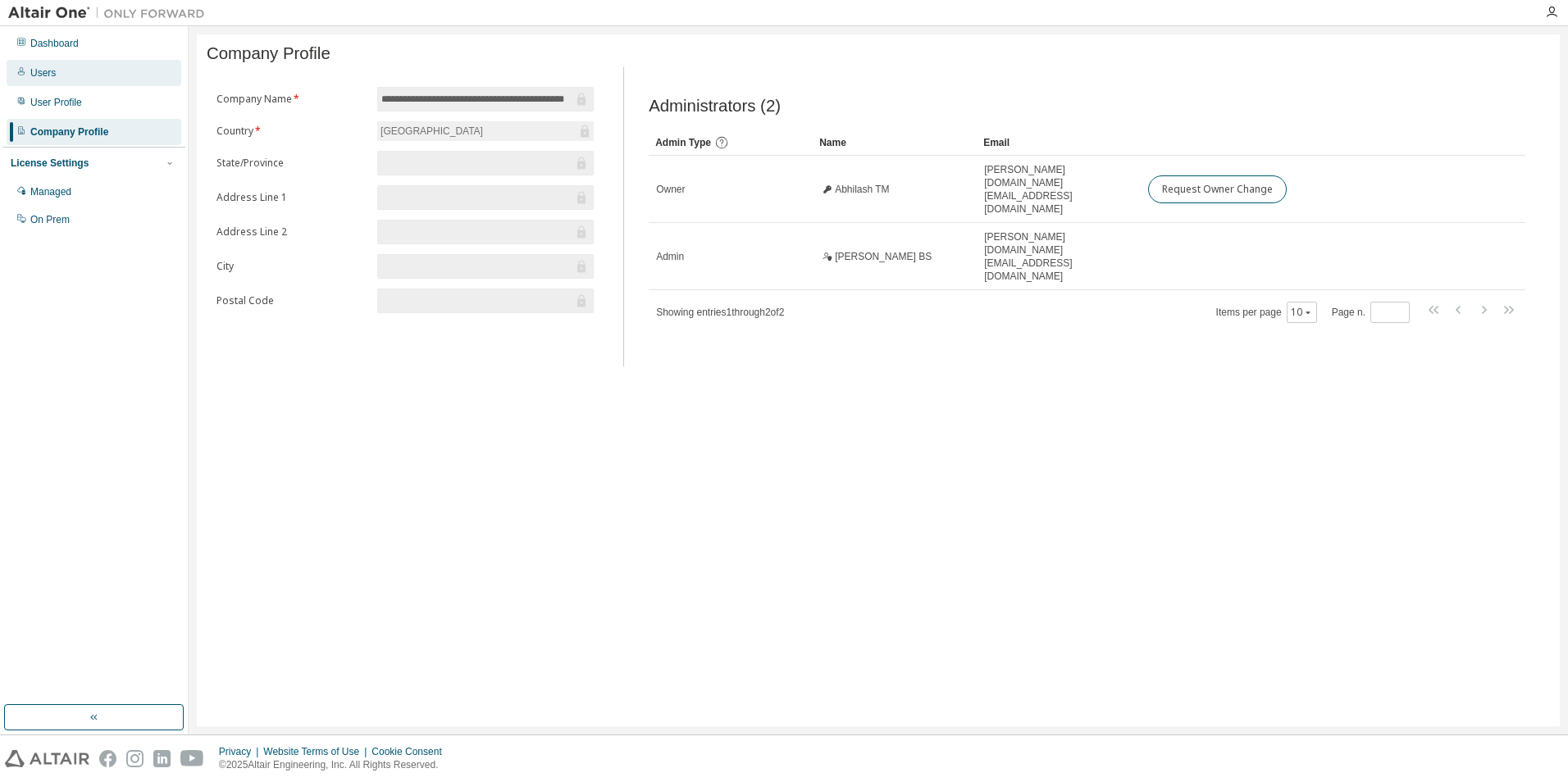
click at [55, 66] on div "Users" at bounding box center [94, 73] width 174 height 26
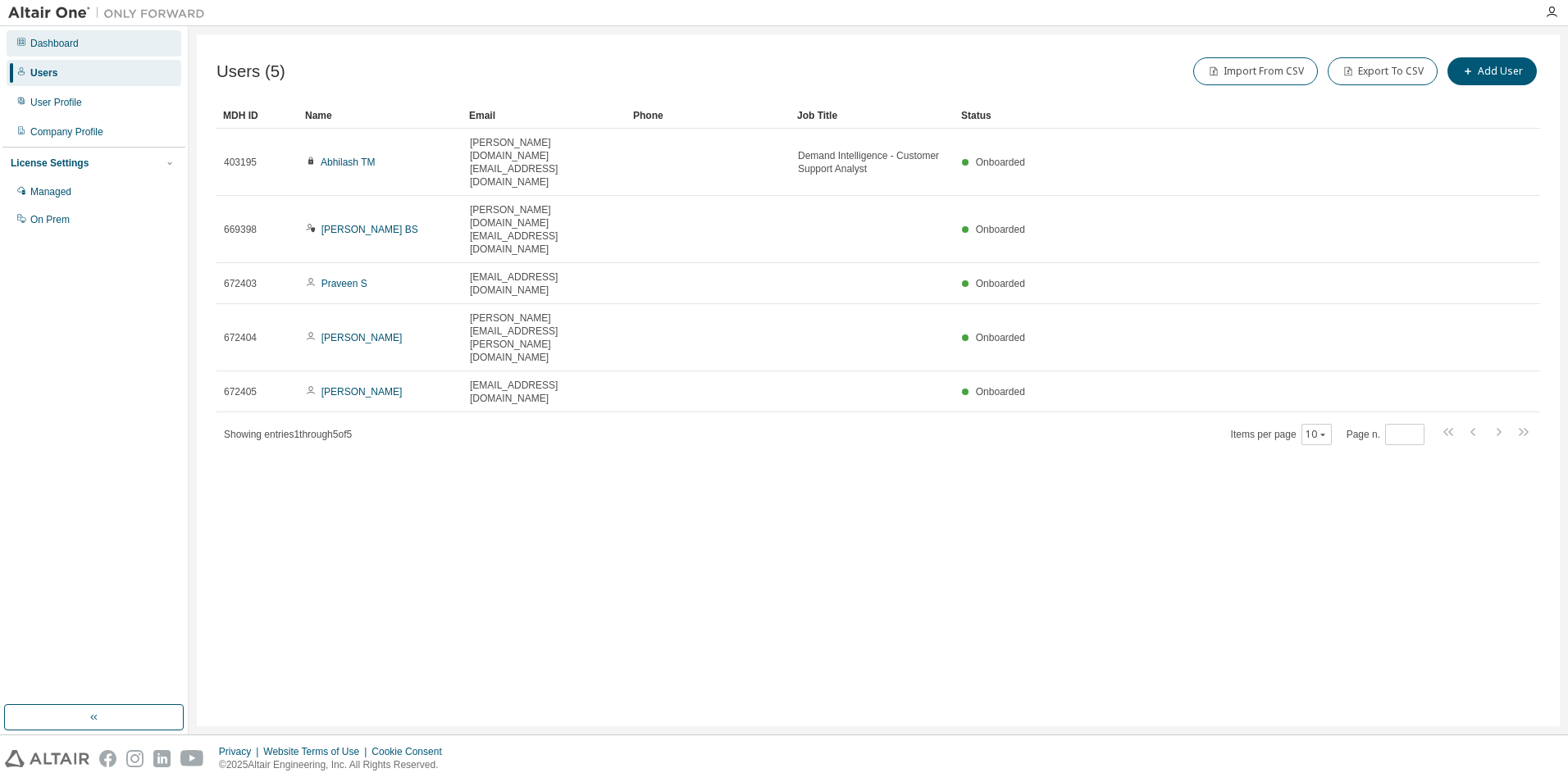
click at [64, 33] on div "Dashboard" at bounding box center [94, 43] width 174 height 26
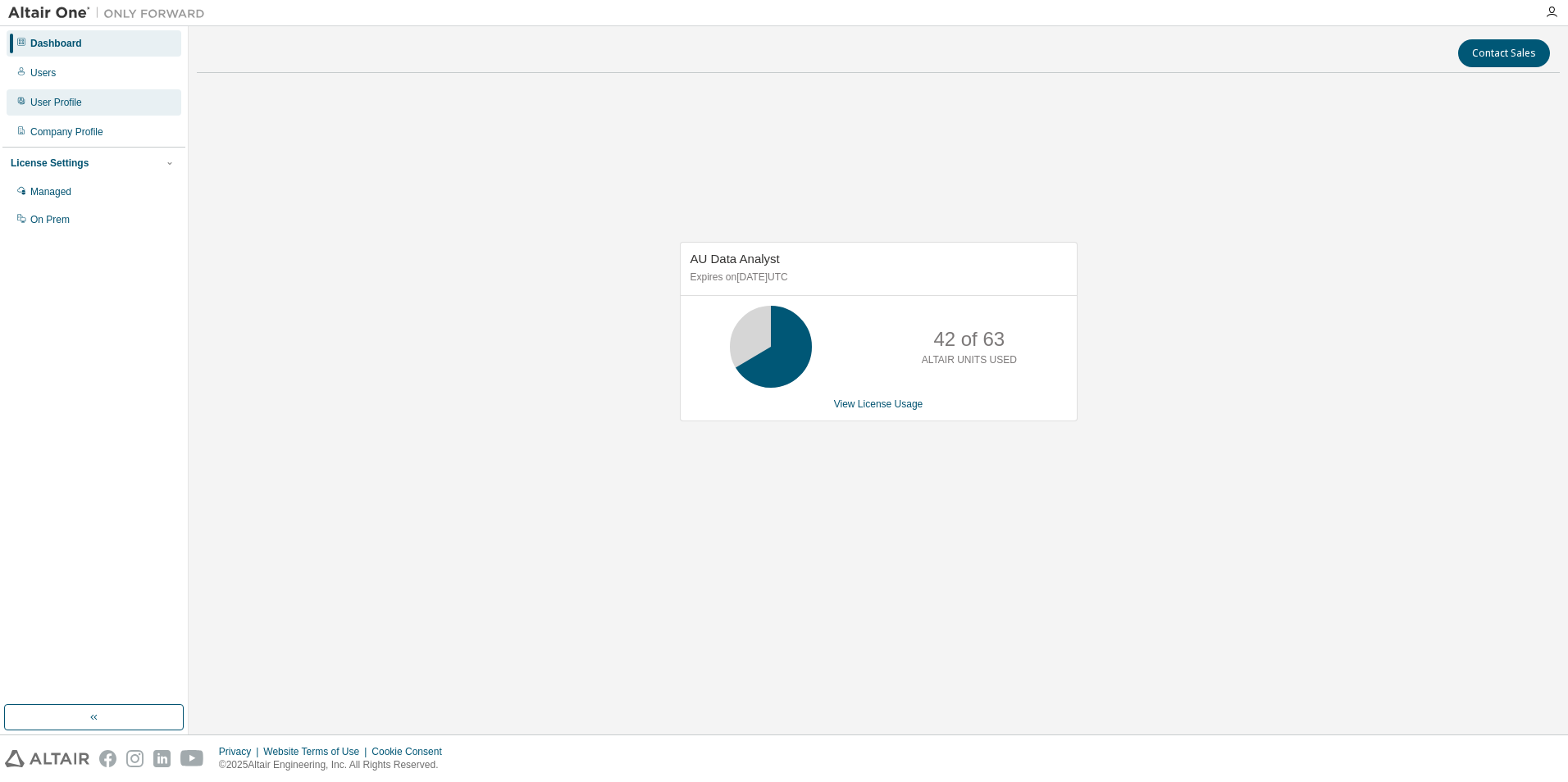
click at [45, 109] on div "User Profile" at bounding box center [94, 102] width 174 height 26
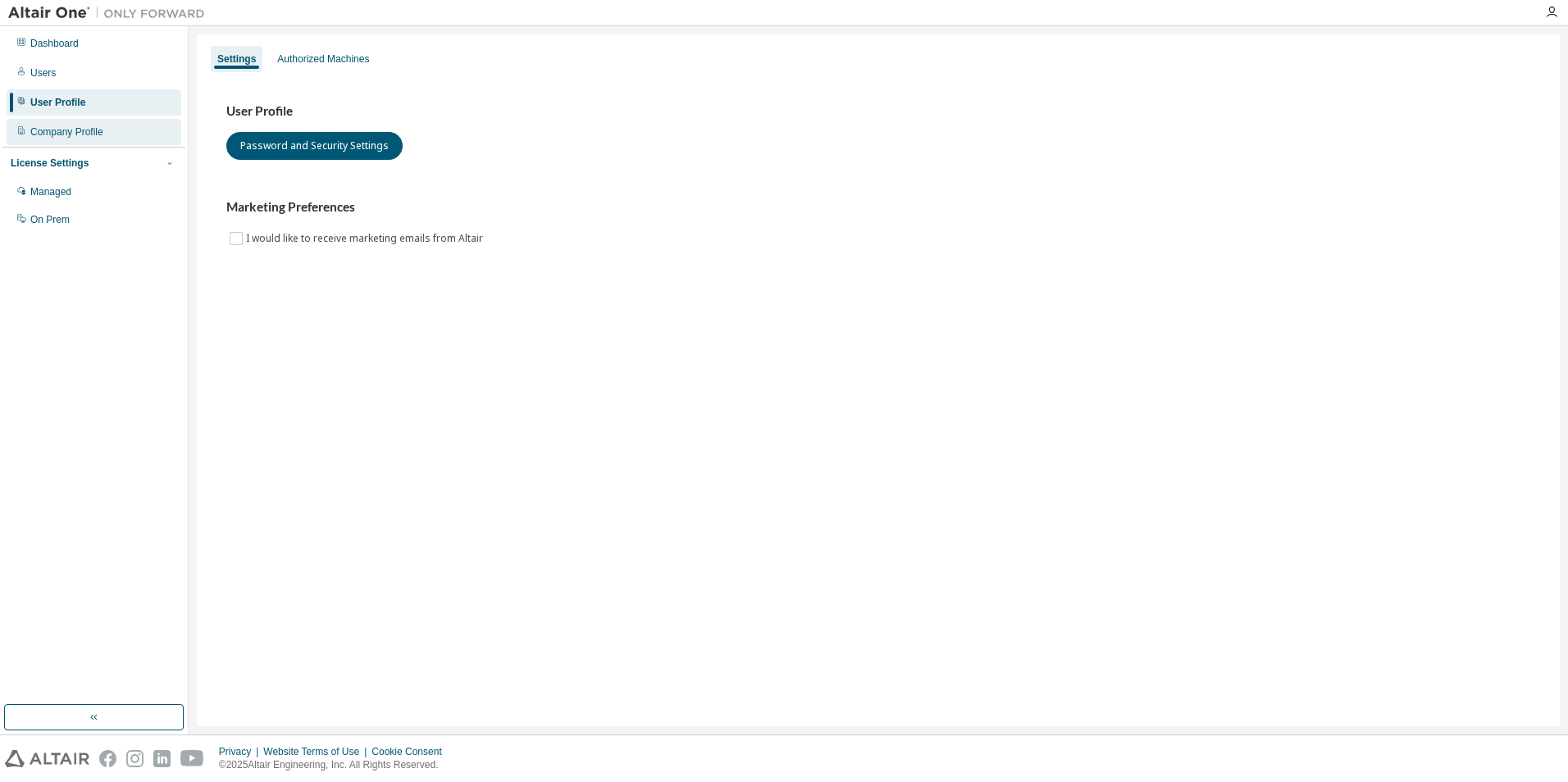
click at [58, 135] on div "Company Profile" at bounding box center [66, 132] width 73 height 13
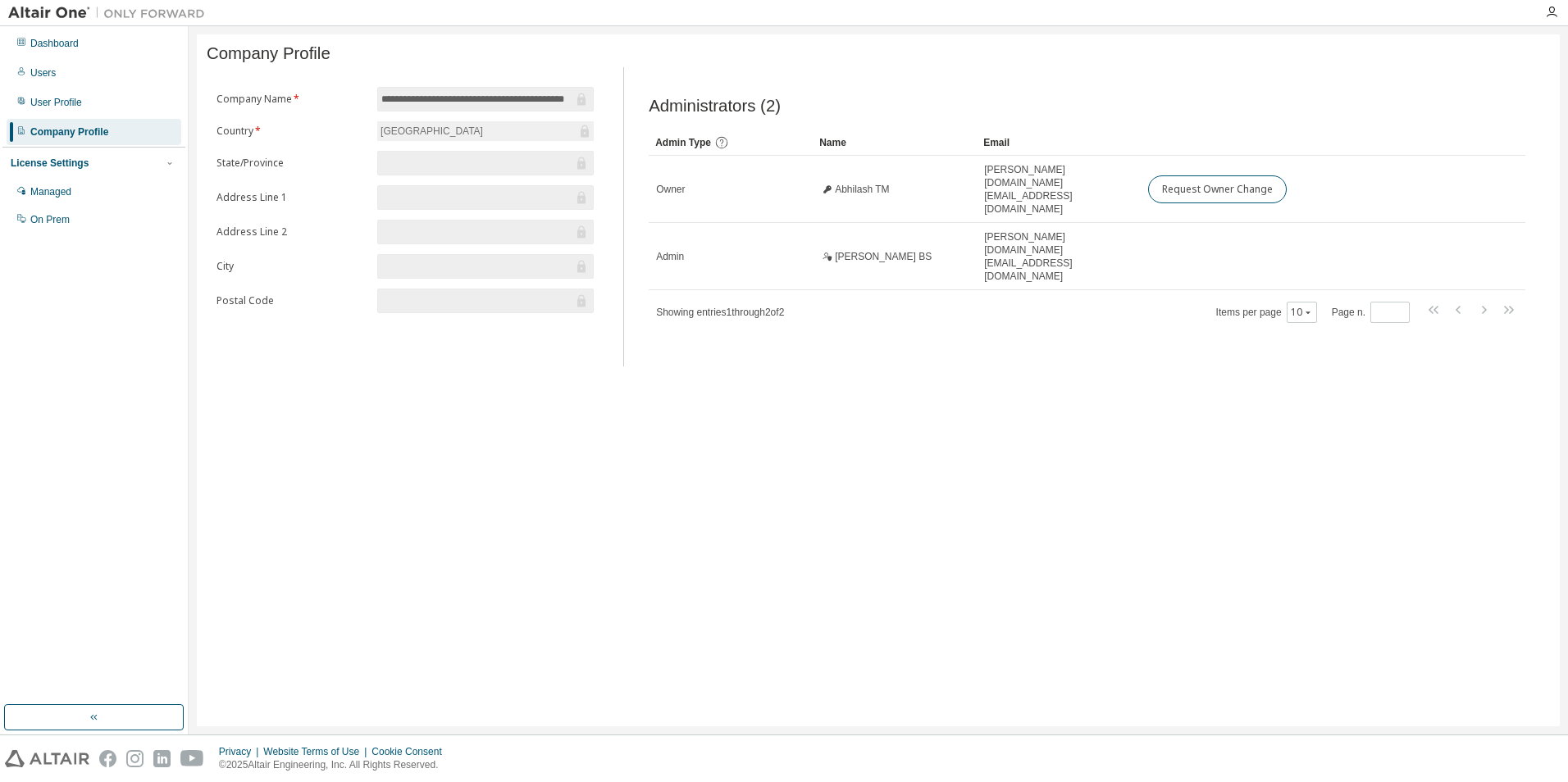
click at [58, 163] on div "License Settings" at bounding box center [50, 163] width 78 height 13
click at [64, 101] on div "User Profile" at bounding box center [55, 103] width 52 height 13
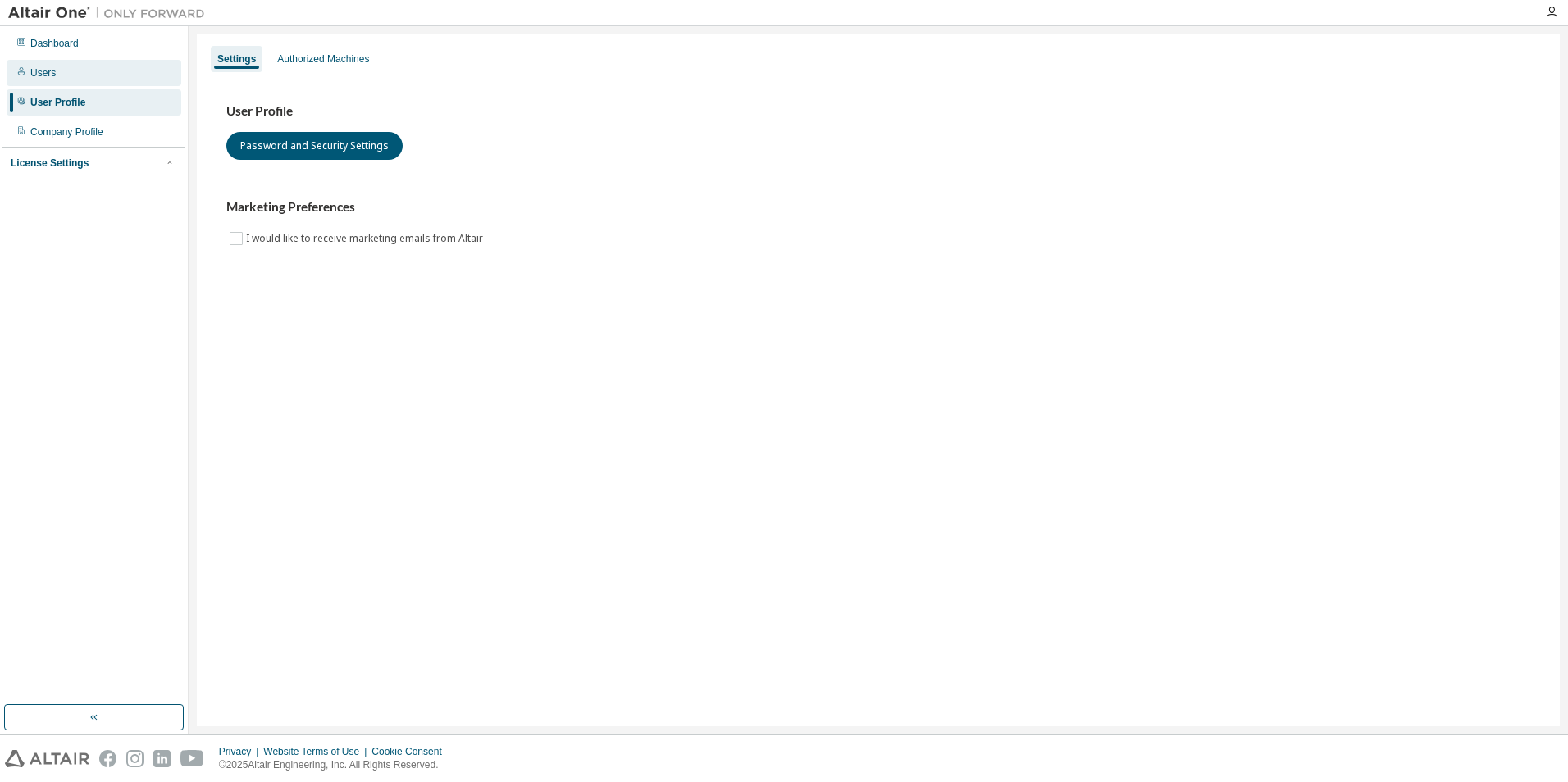
click at [68, 68] on div "Users" at bounding box center [94, 73] width 174 height 26
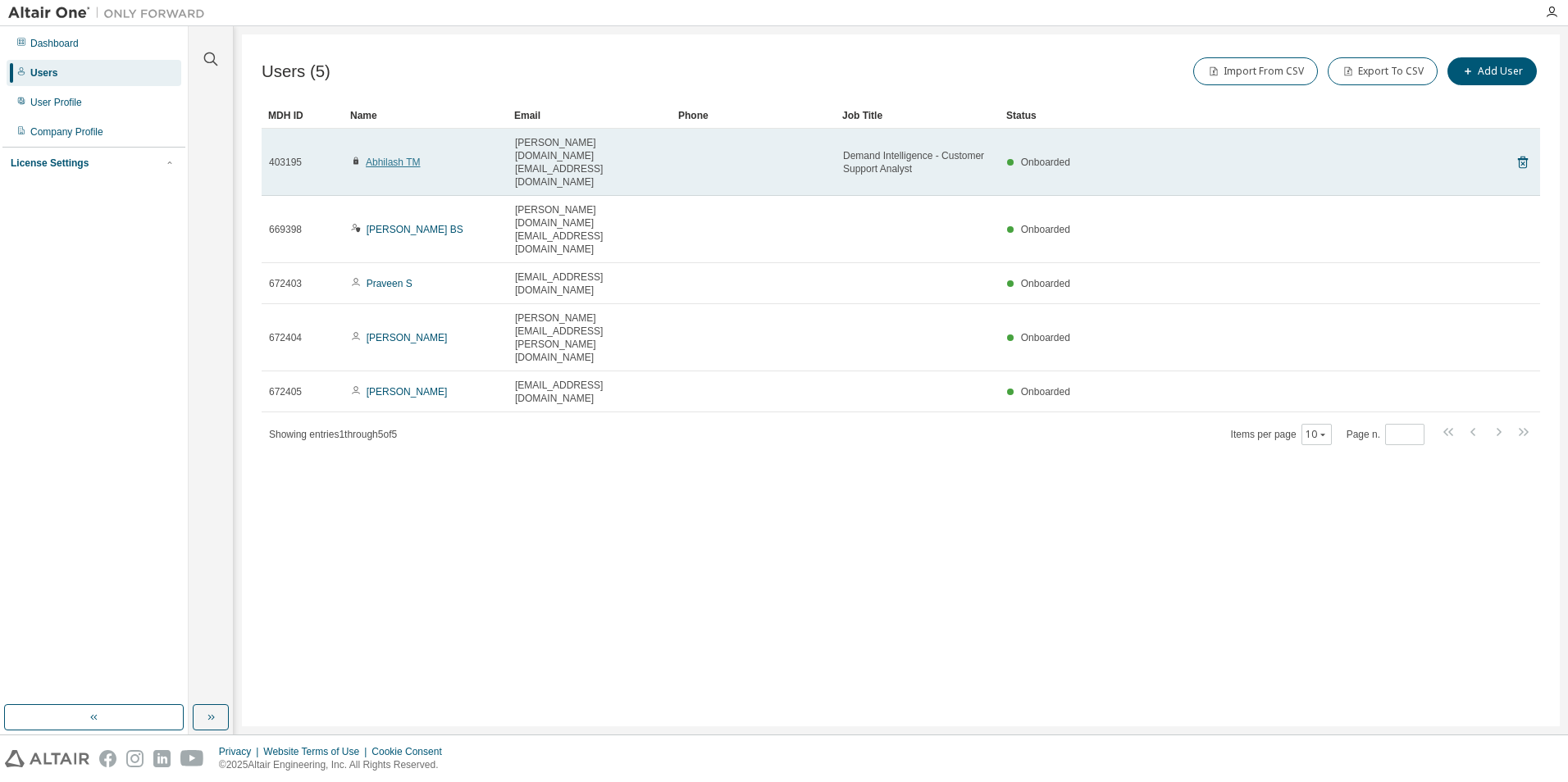
click at [382, 156] on link "Abhilash TM" at bounding box center [393, 162] width 55 height 12
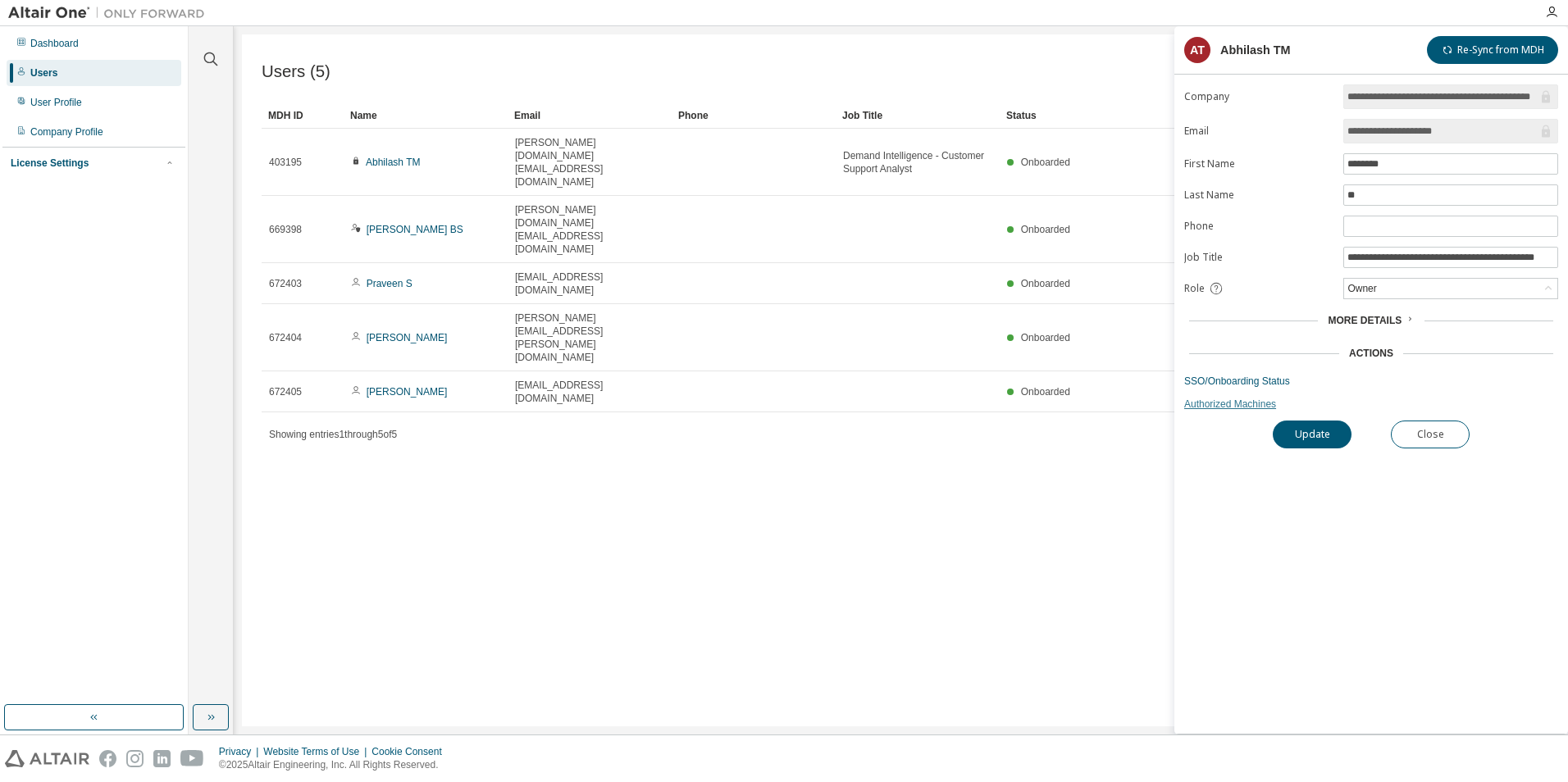
click at [1212, 404] on link "Authorized Machines" at bounding box center [1372, 404] width 374 height 13
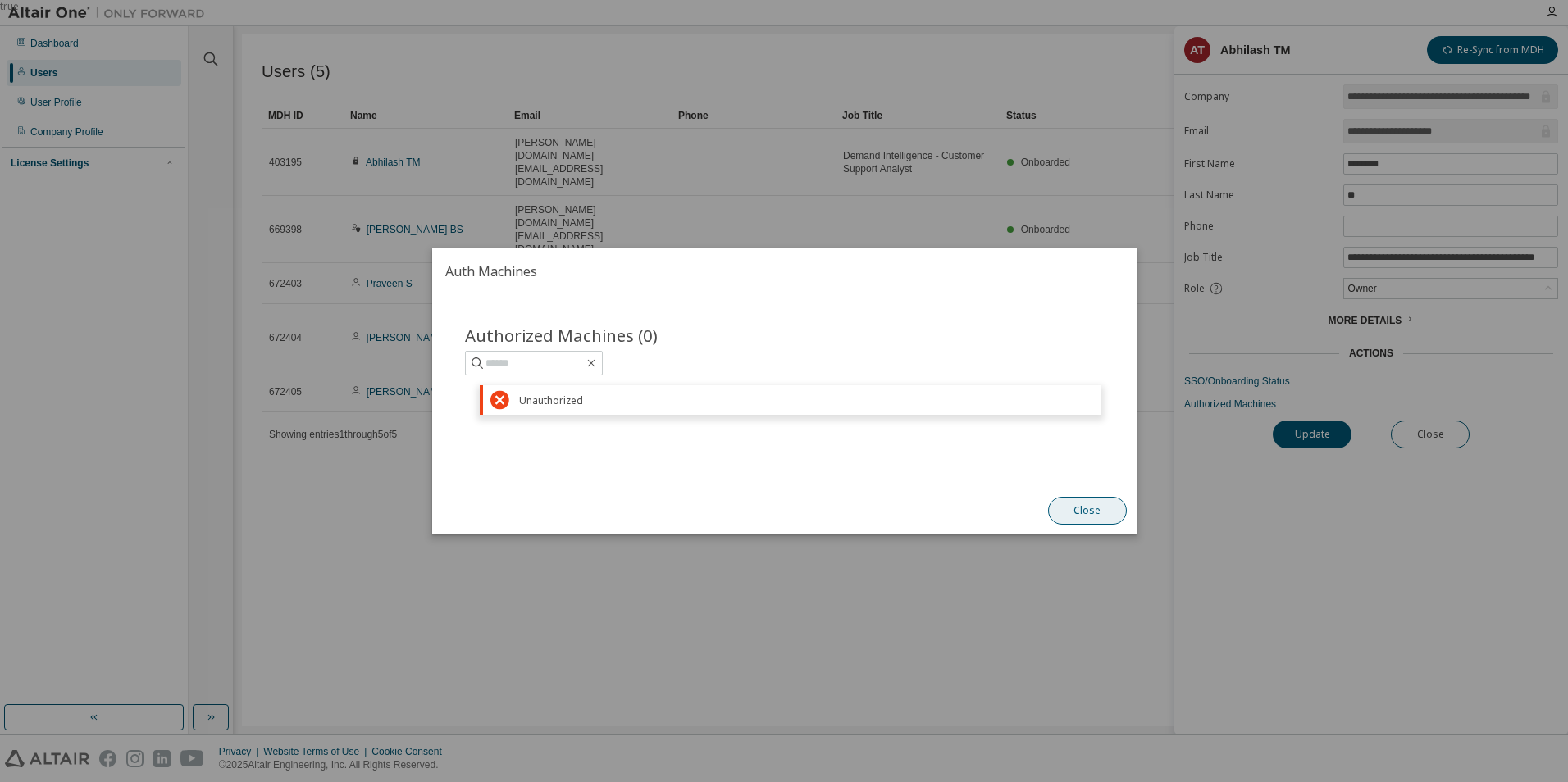
click at [1090, 513] on button "Close" at bounding box center [1087, 510] width 79 height 28
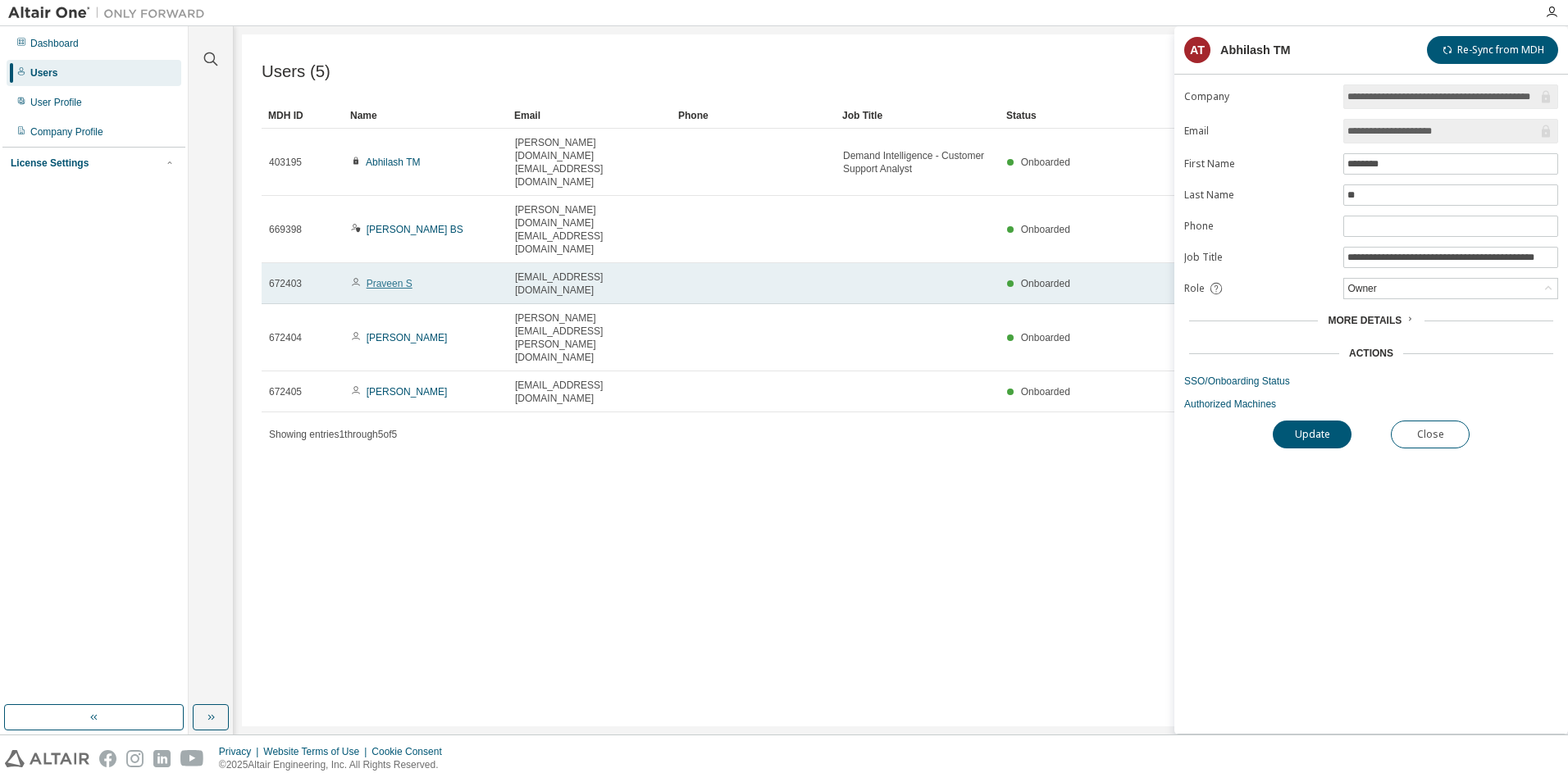
click at [402, 278] on link "Praveen S" at bounding box center [390, 283] width 46 height 12
click at [390, 278] on link "Praveen S" at bounding box center [390, 283] width 46 height 12
click at [392, 278] on link "Praveen S" at bounding box center [390, 283] width 46 height 12
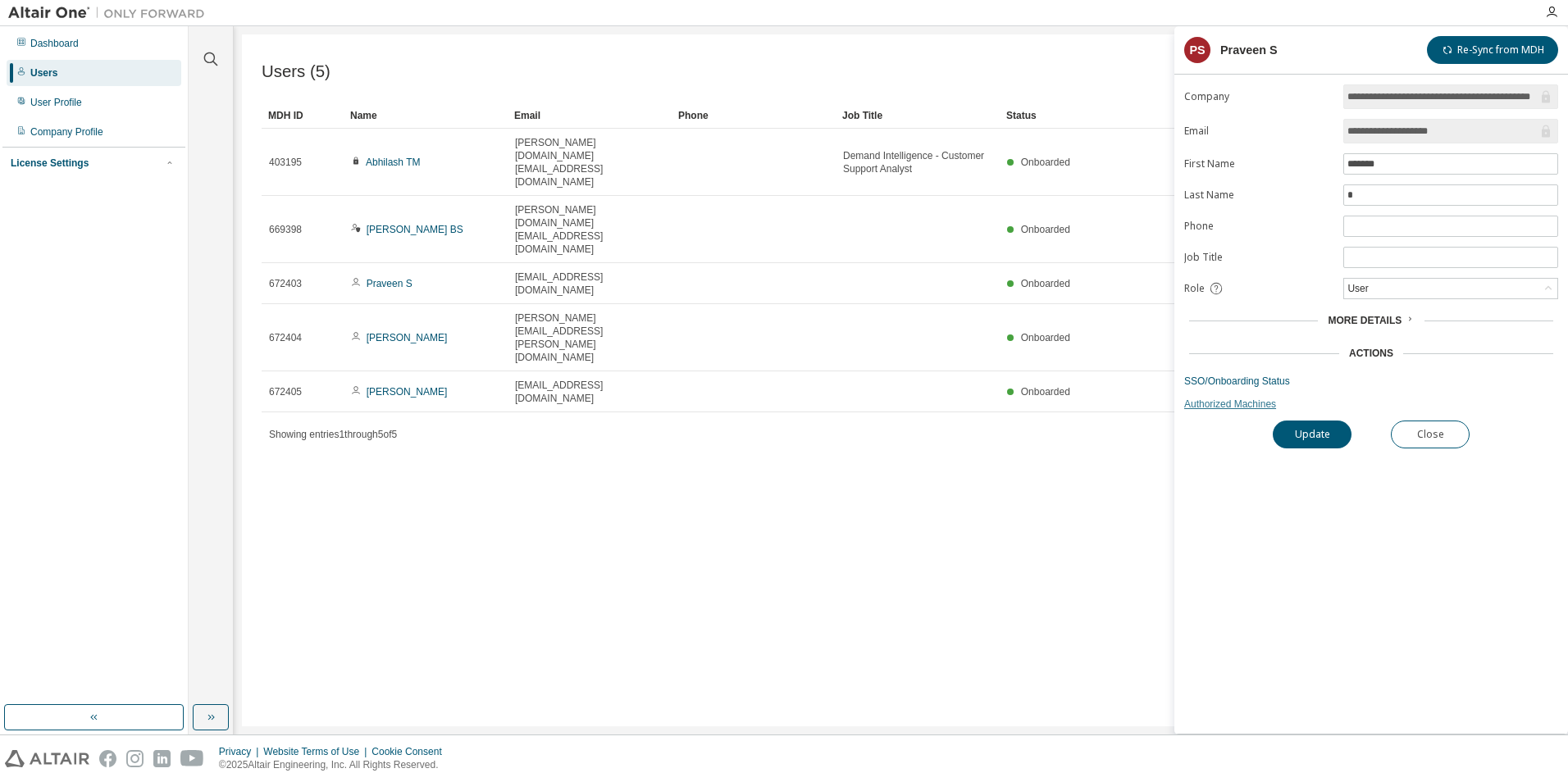
click at [1229, 403] on link "Authorized Machines" at bounding box center [1372, 404] width 374 height 13
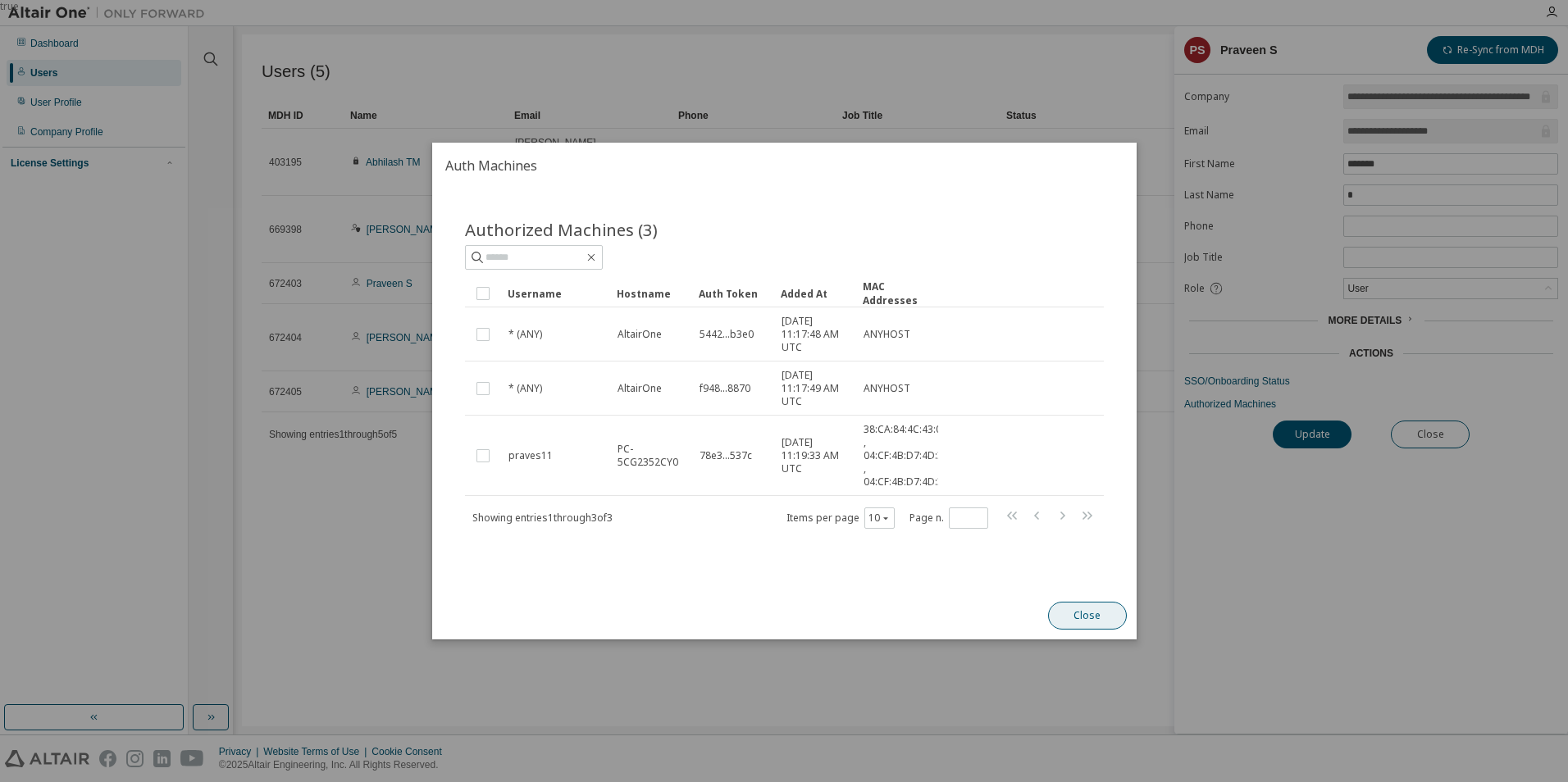
click at [1100, 619] on button "Close" at bounding box center [1087, 616] width 79 height 28
